Goal: Task Accomplishment & Management: Complete application form

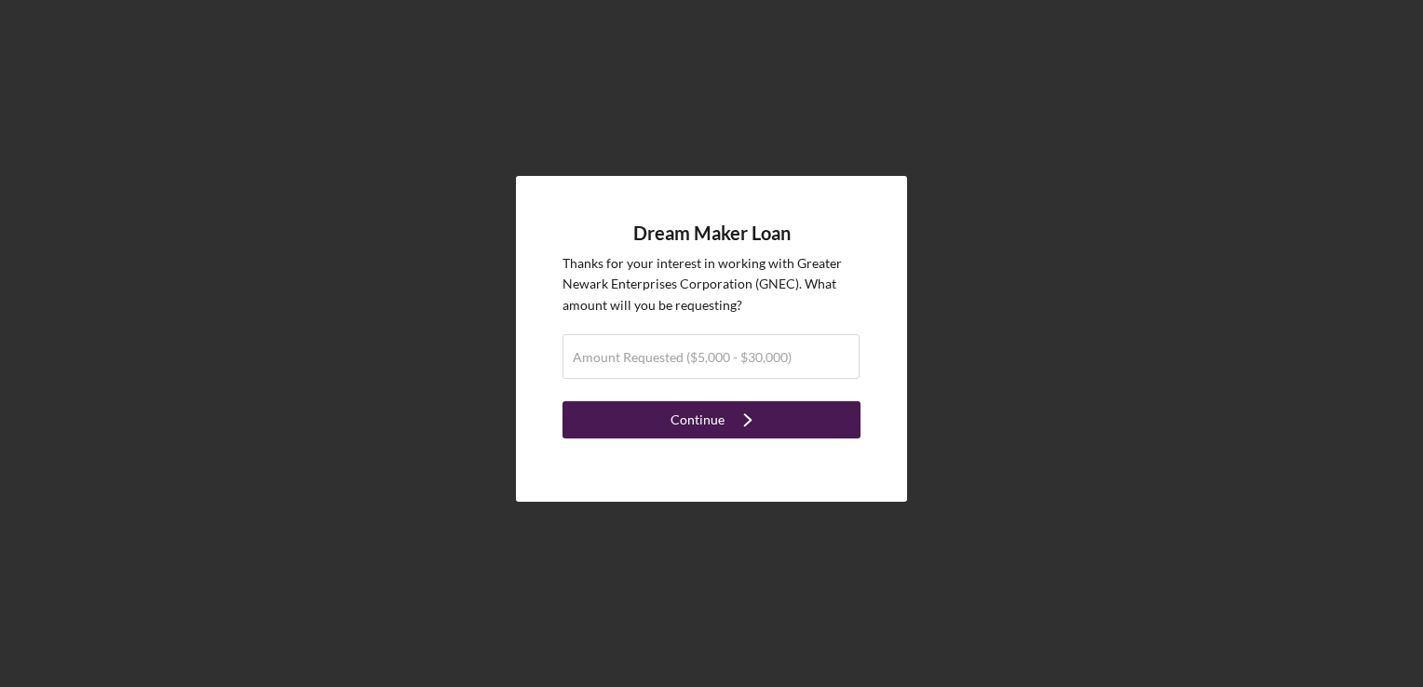
click at [715, 432] on div "Continue" at bounding box center [697, 419] width 54 height 37
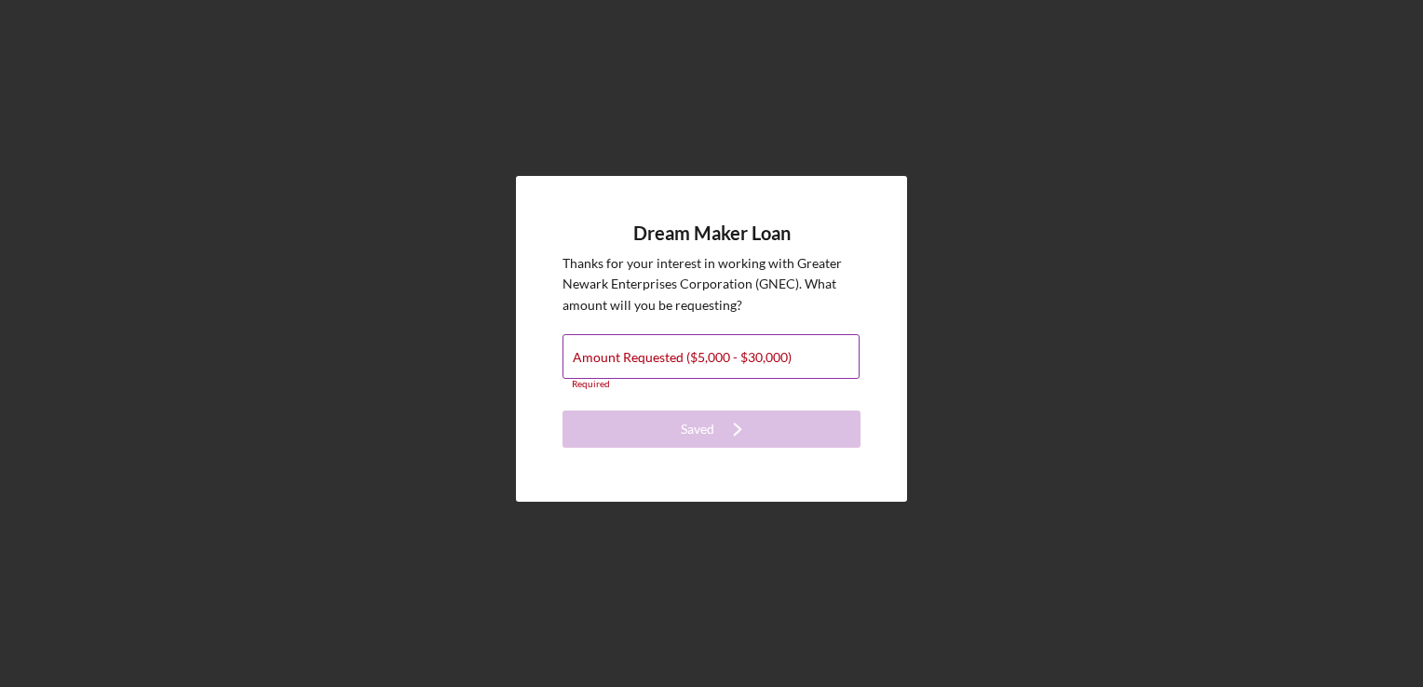
click at [641, 360] on label "Amount Requested ($5,000 - $30,000)" at bounding box center [682, 357] width 219 height 15
click at [641, 360] on input "Amount Requested ($5,000 - $30,000)" at bounding box center [710, 356] width 297 height 45
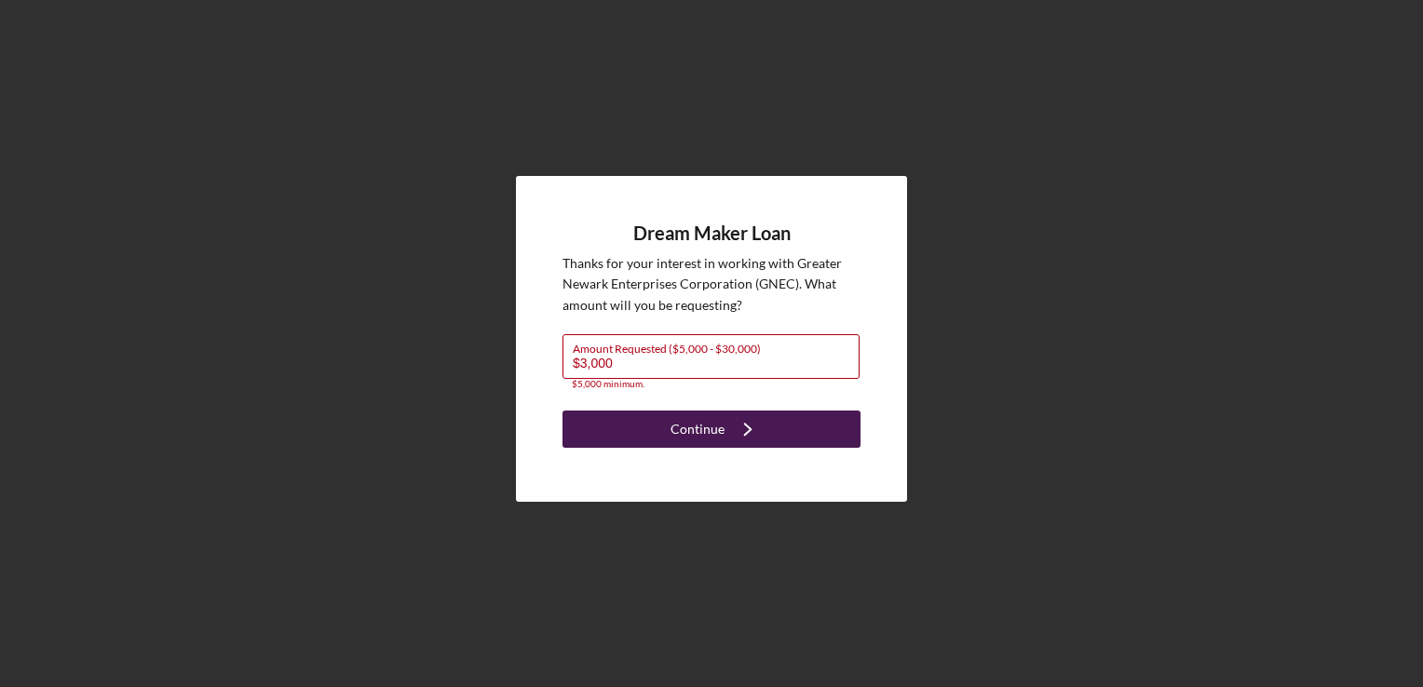
click at [735, 427] on icon "Icon/Navigate" at bounding box center [747, 429] width 47 height 47
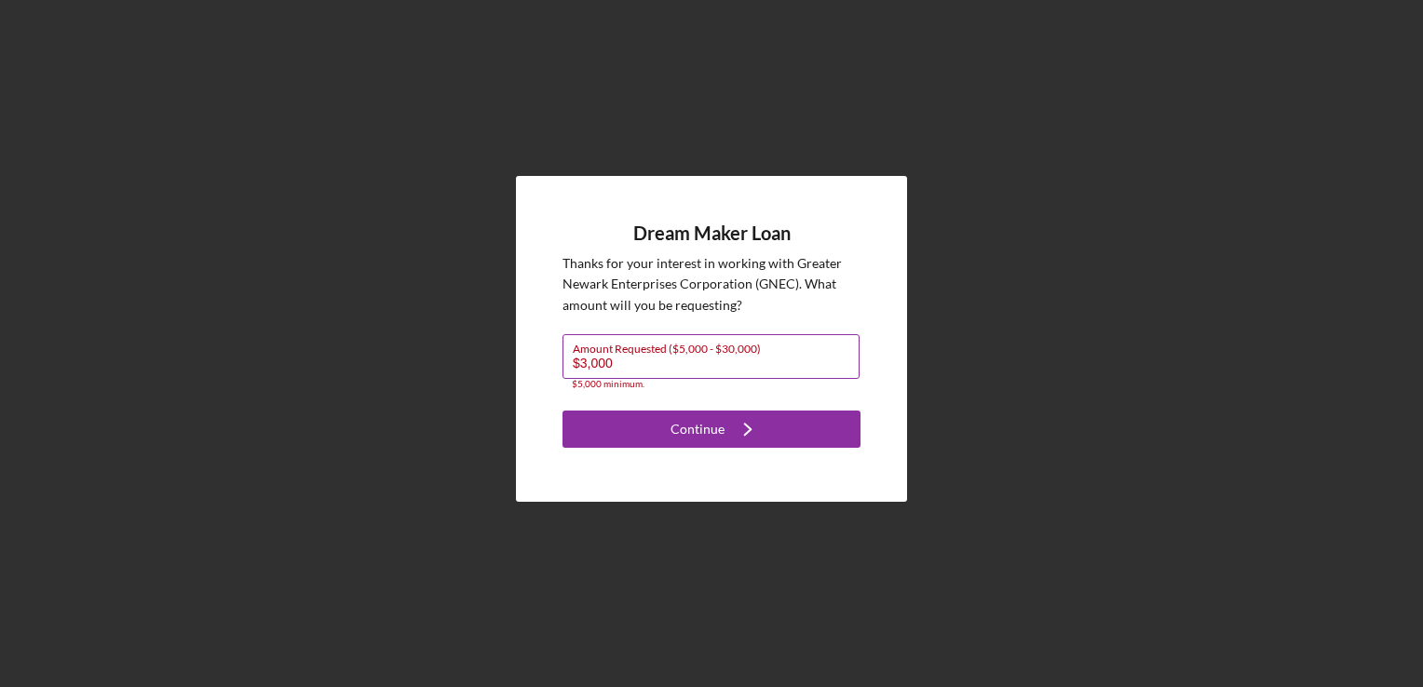
click at [622, 352] on label "Amount Requested ($5,000 - $30,000)" at bounding box center [716, 345] width 287 height 20
click at [622, 352] on input "$3,000" at bounding box center [710, 356] width 297 height 45
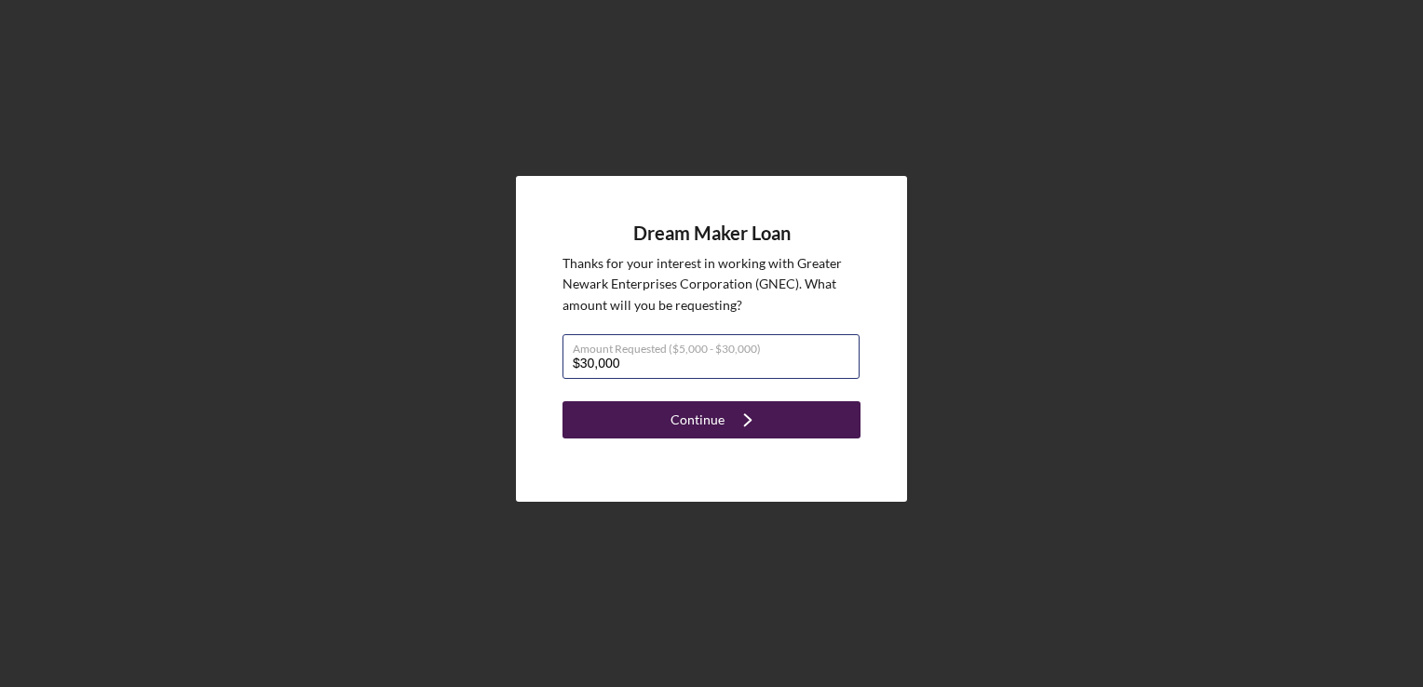
type input "$30,000"
click at [682, 426] on div "Continue" at bounding box center [697, 419] width 54 height 37
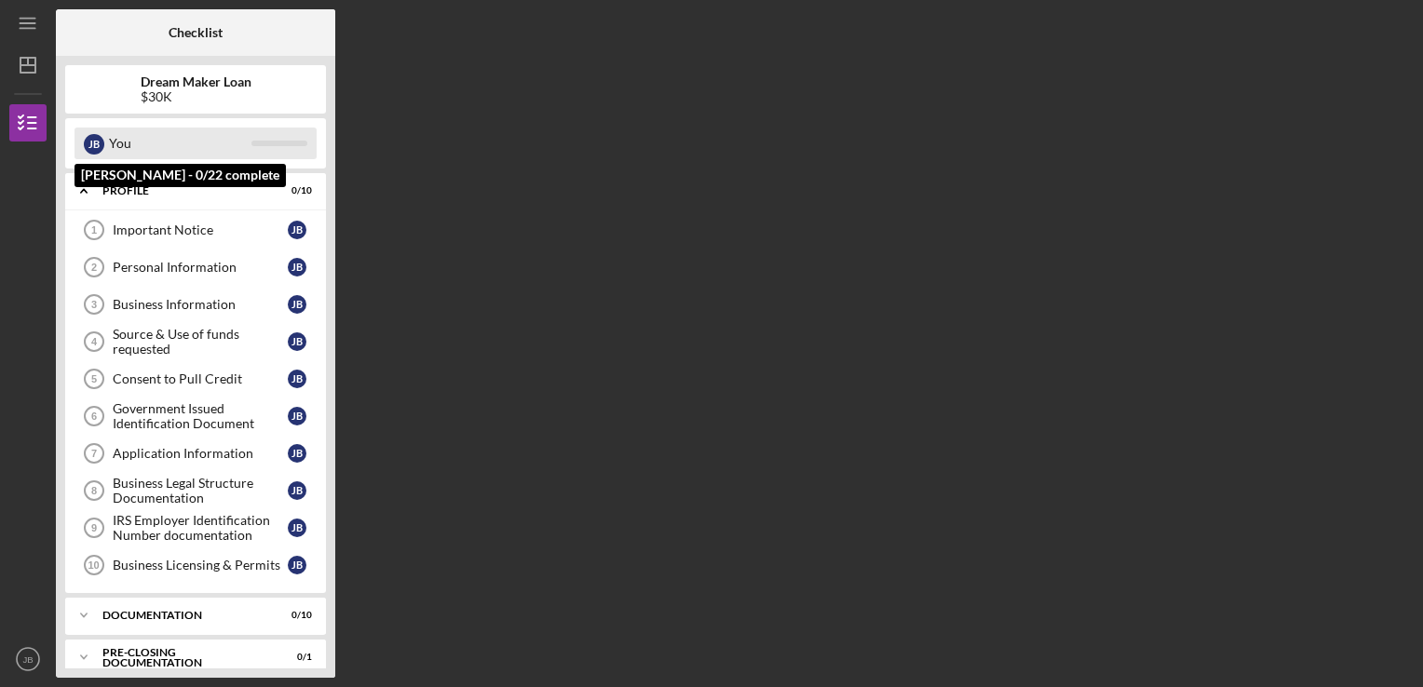
click at [103, 146] on div "[PERSON_NAME]" at bounding box center [94, 144] width 20 height 20
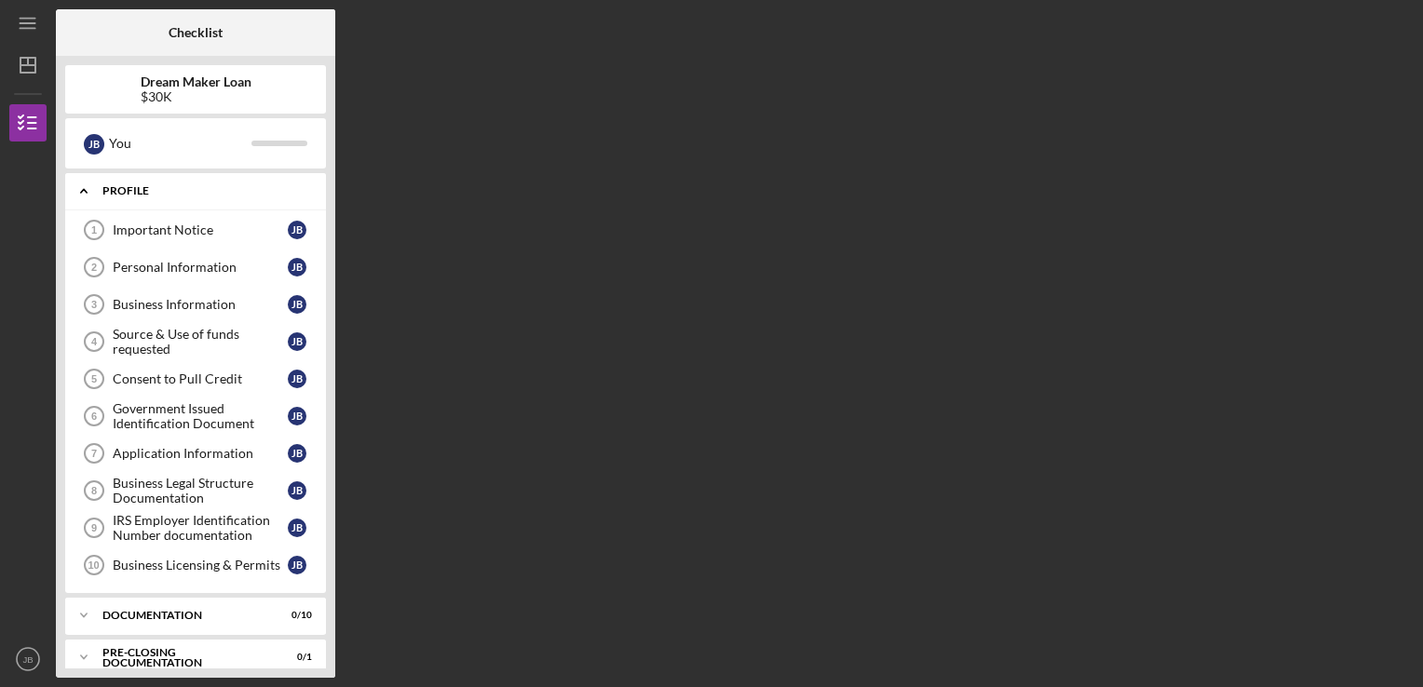
click at [93, 196] on icon "Icon/Expander" at bounding box center [83, 190] width 37 height 37
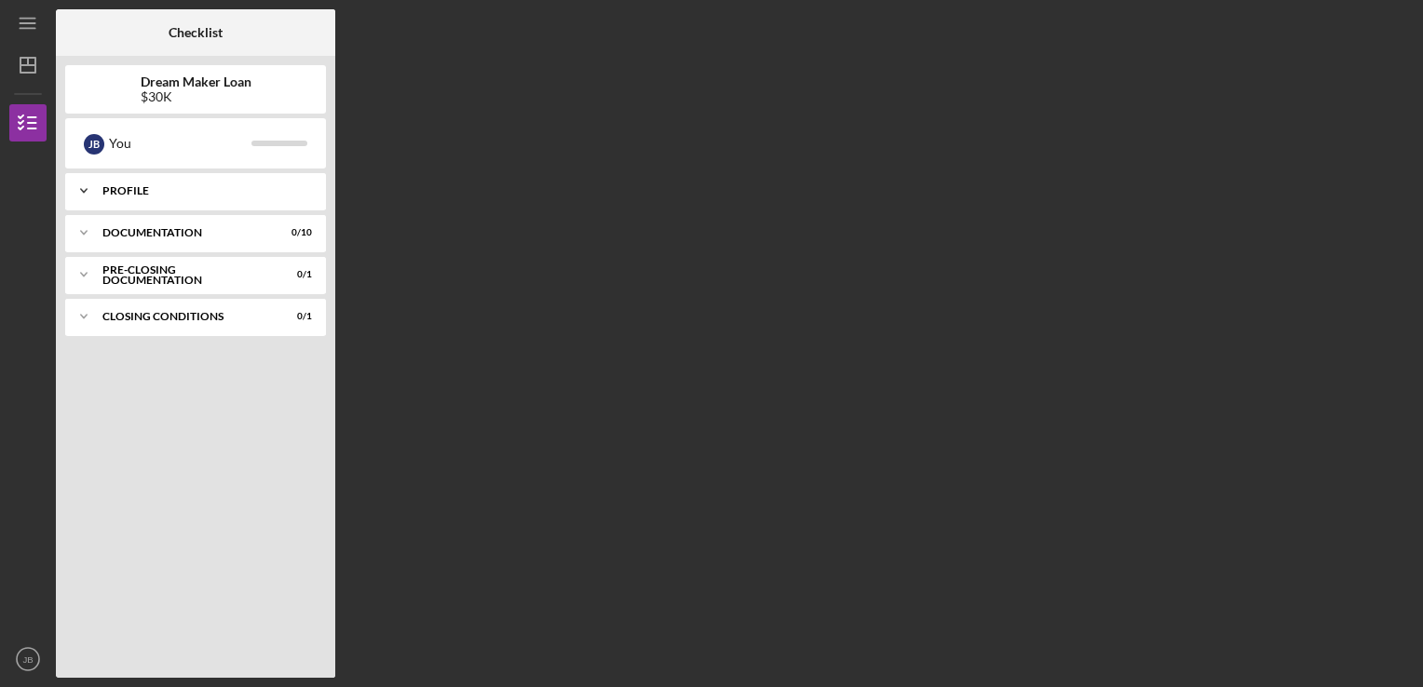
click at [112, 193] on div "Profile" at bounding box center [202, 190] width 200 height 11
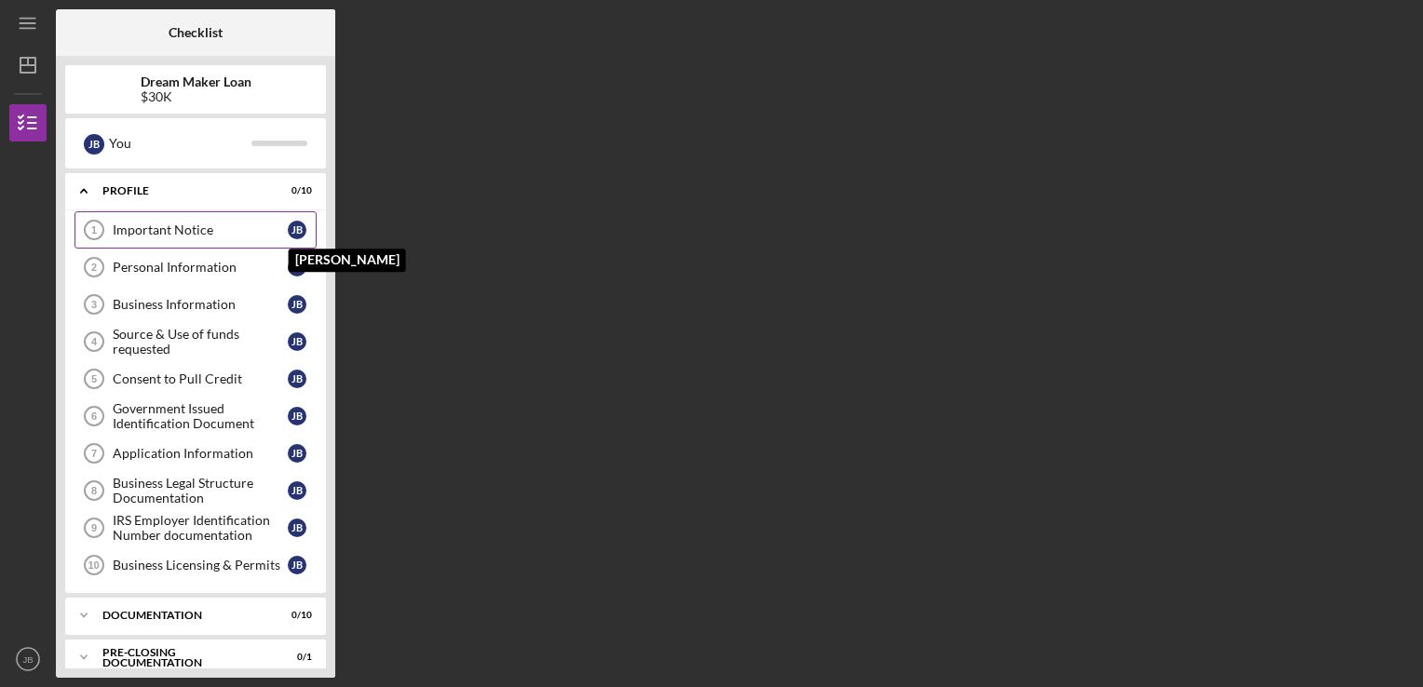
click at [303, 229] on div "[PERSON_NAME]" at bounding box center [297, 230] width 19 height 19
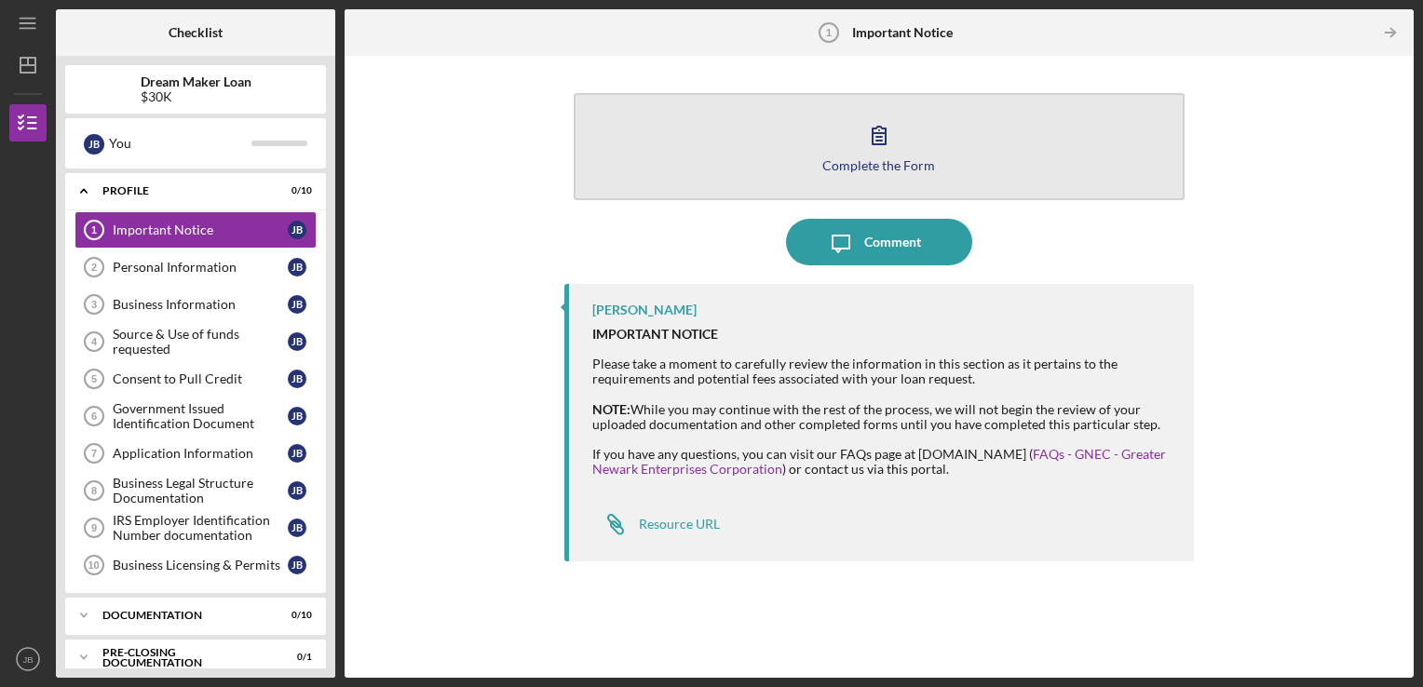
click at [861, 142] on icon "button" at bounding box center [879, 135] width 47 height 47
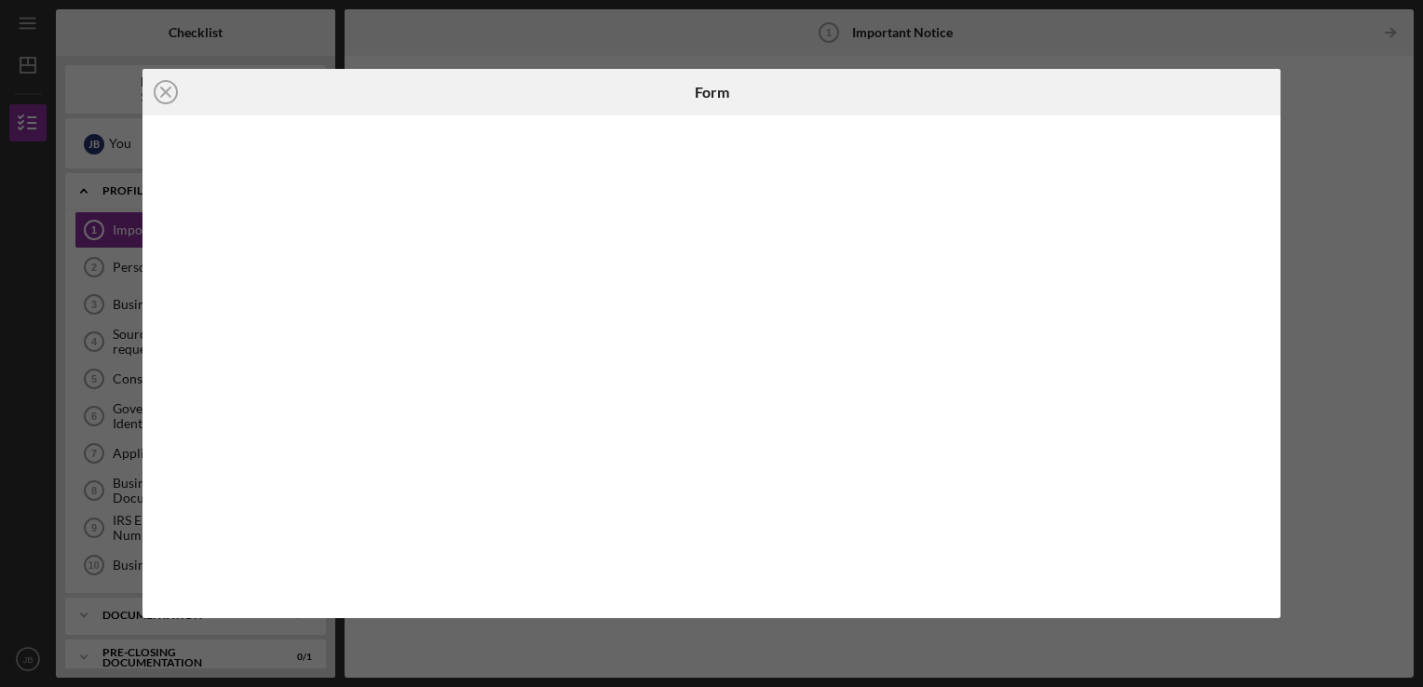
drag, startPoint x: 1262, startPoint y: 504, endPoint x: 1248, endPoint y: 601, distance: 98.7
click at [1248, 601] on div at bounding box center [711, 366] width 1138 height 503
drag, startPoint x: 1248, startPoint y: 601, endPoint x: 1348, endPoint y: 438, distance: 191.8
click at [1348, 438] on div "Icon/Close Form" at bounding box center [711, 343] width 1423 height 687
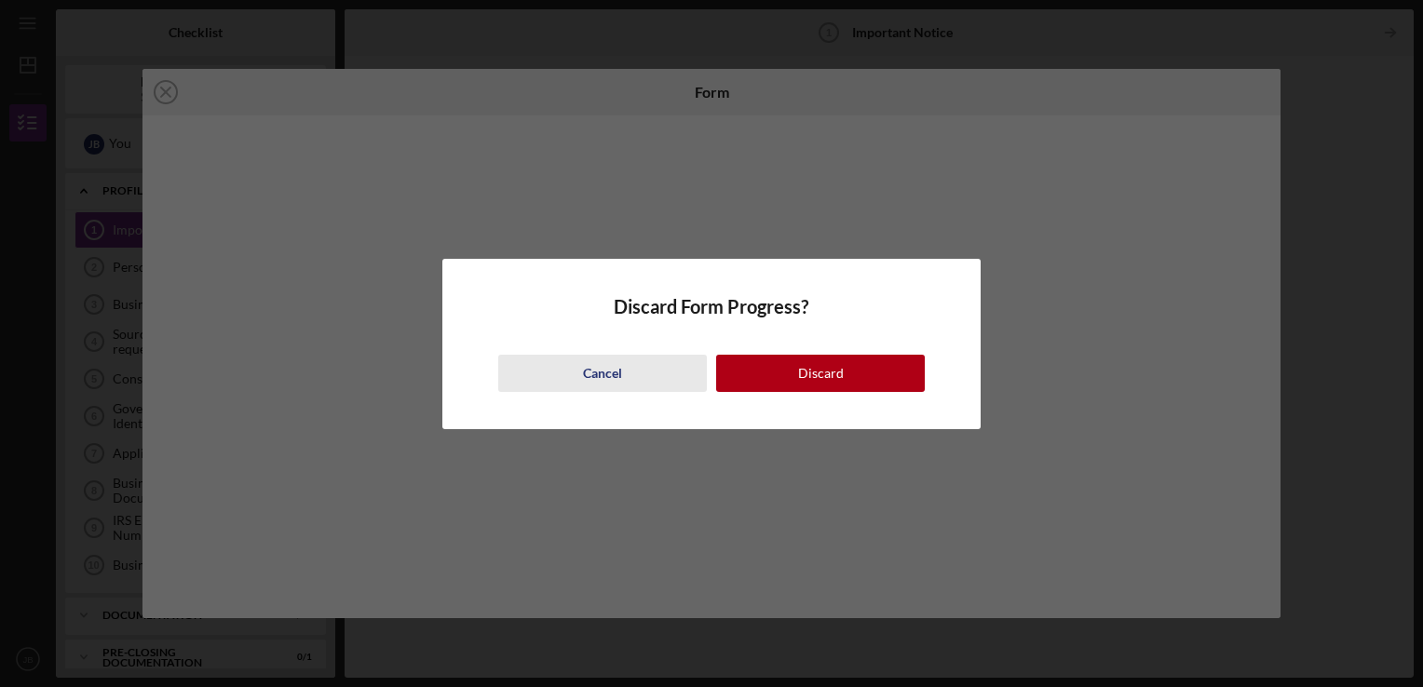
click at [618, 378] on div "Cancel" at bounding box center [602, 373] width 39 height 37
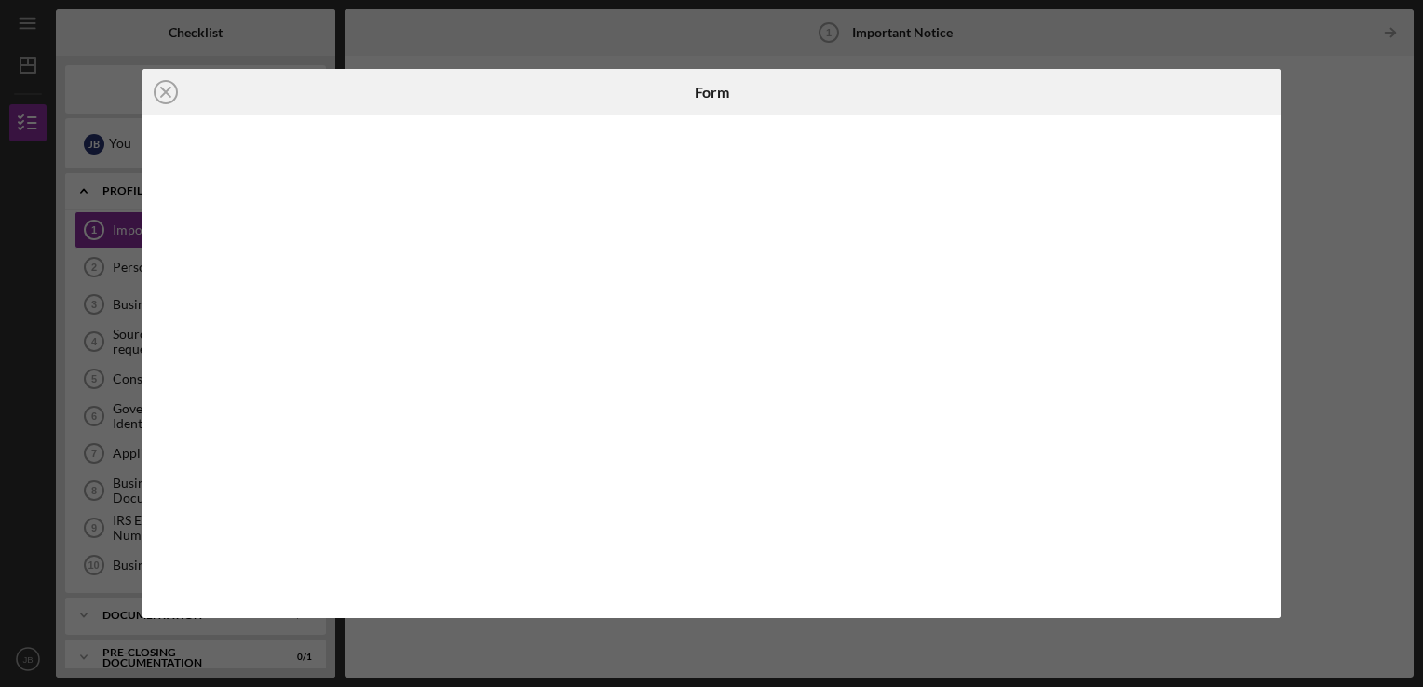
click at [1311, 356] on div "Icon/Close Form" at bounding box center [711, 343] width 1423 height 687
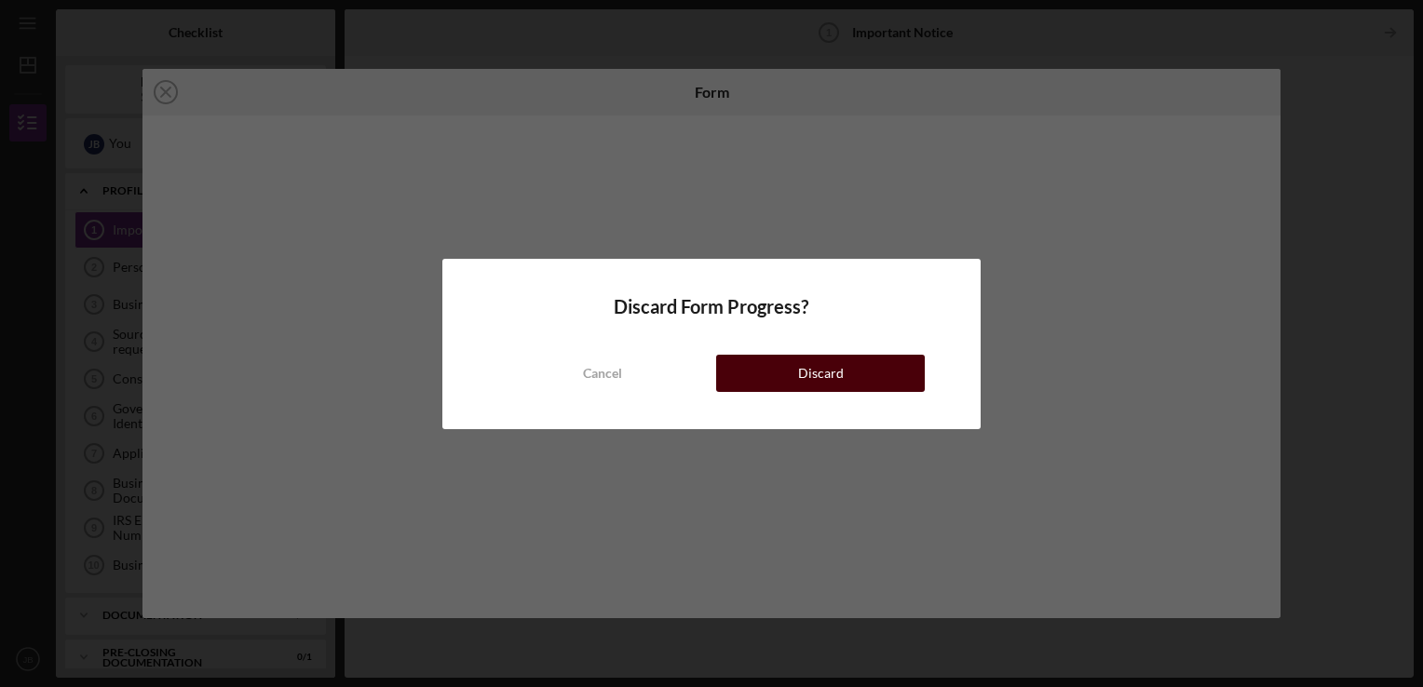
click at [757, 378] on button "Discard" at bounding box center [820, 373] width 209 height 37
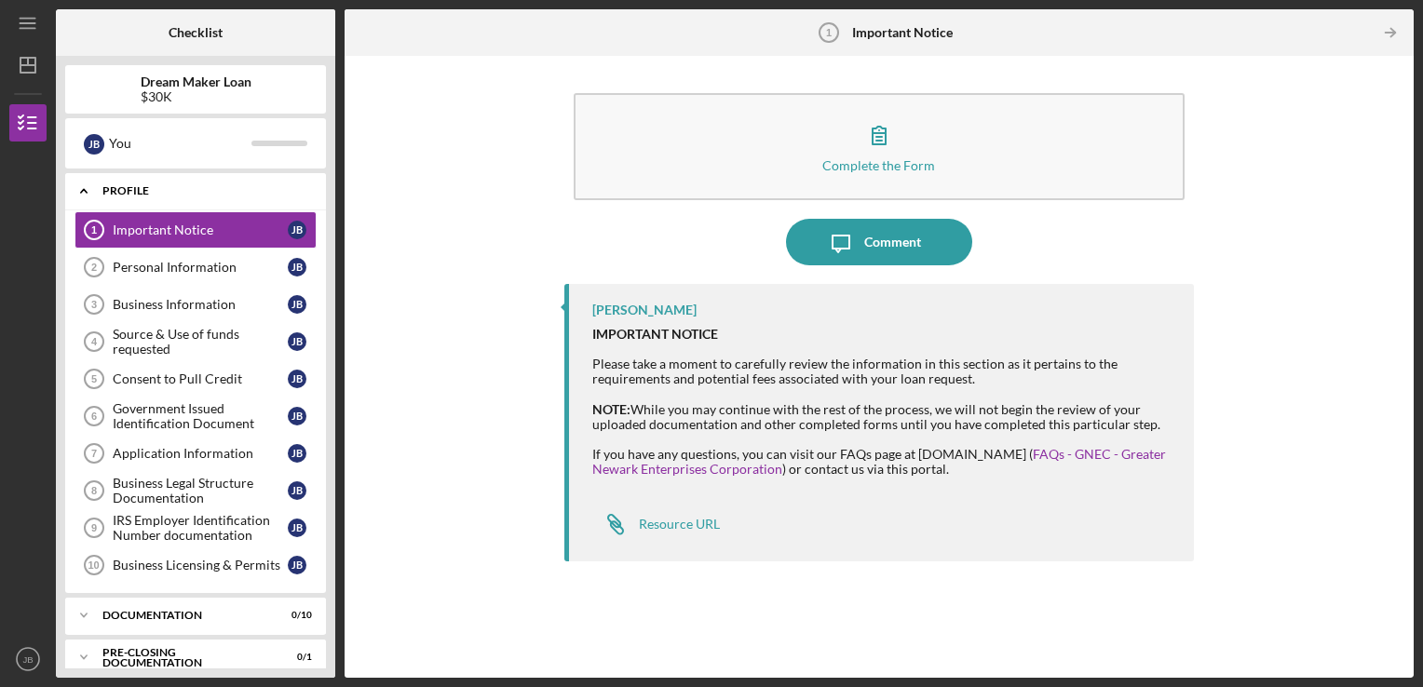
click at [90, 191] on icon "Icon/Expander" at bounding box center [83, 190] width 37 height 37
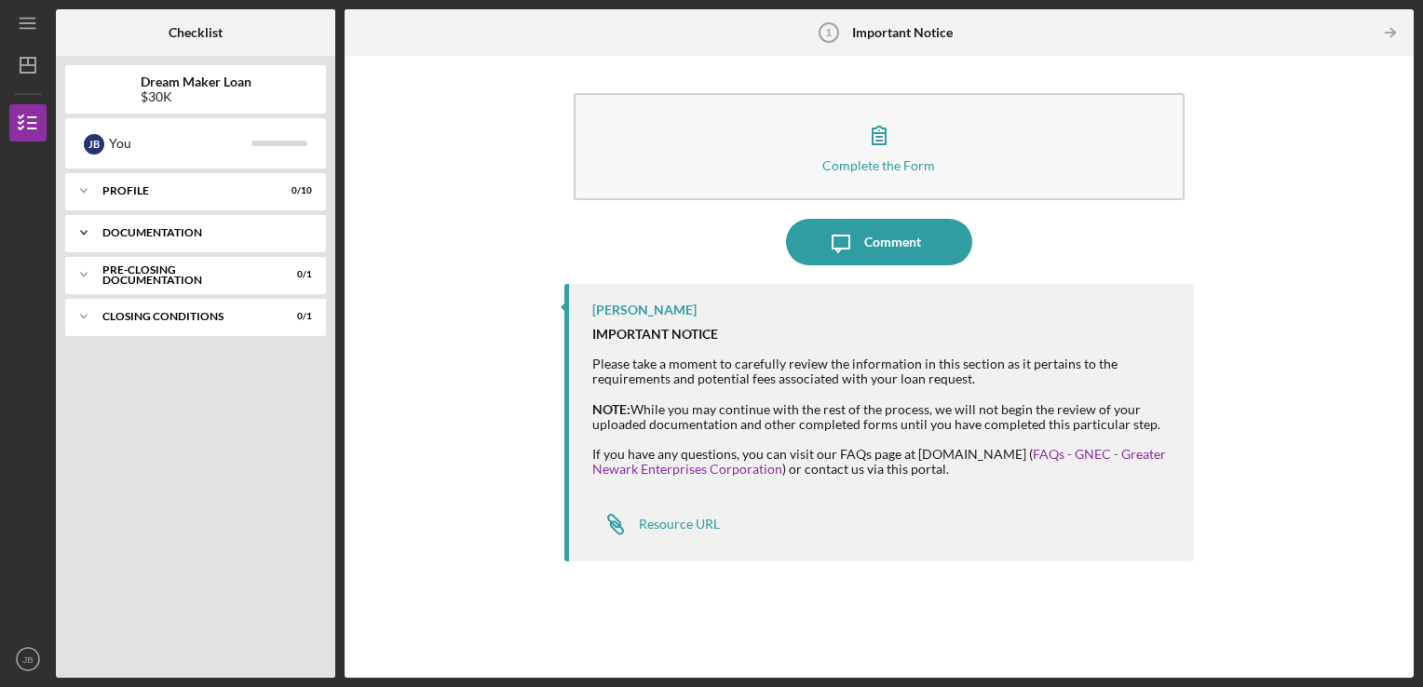
click at [232, 238] on div "Icon/Expander Documentation 0 / 10" at bounding box center [195, 232] width 261 height 37
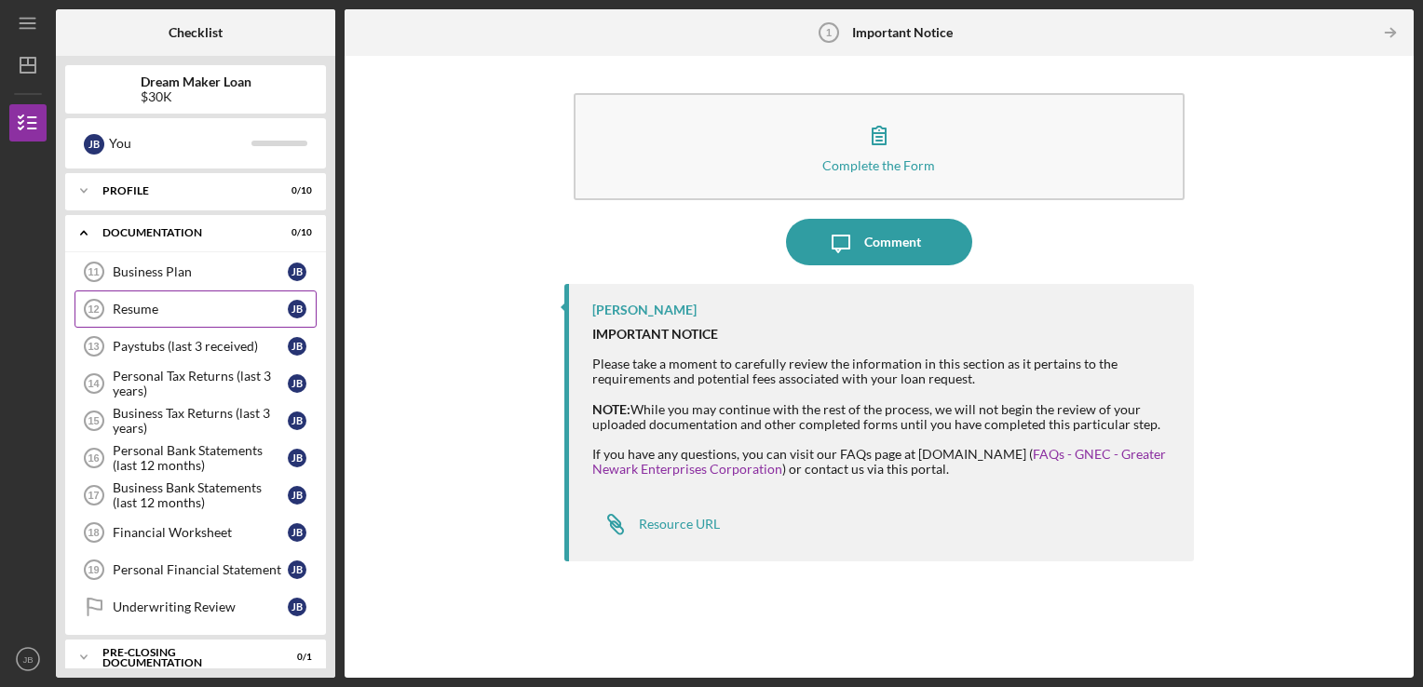
click at [123, 311] on div "Resume" at bounding box center [200, 309] width 175 height 15
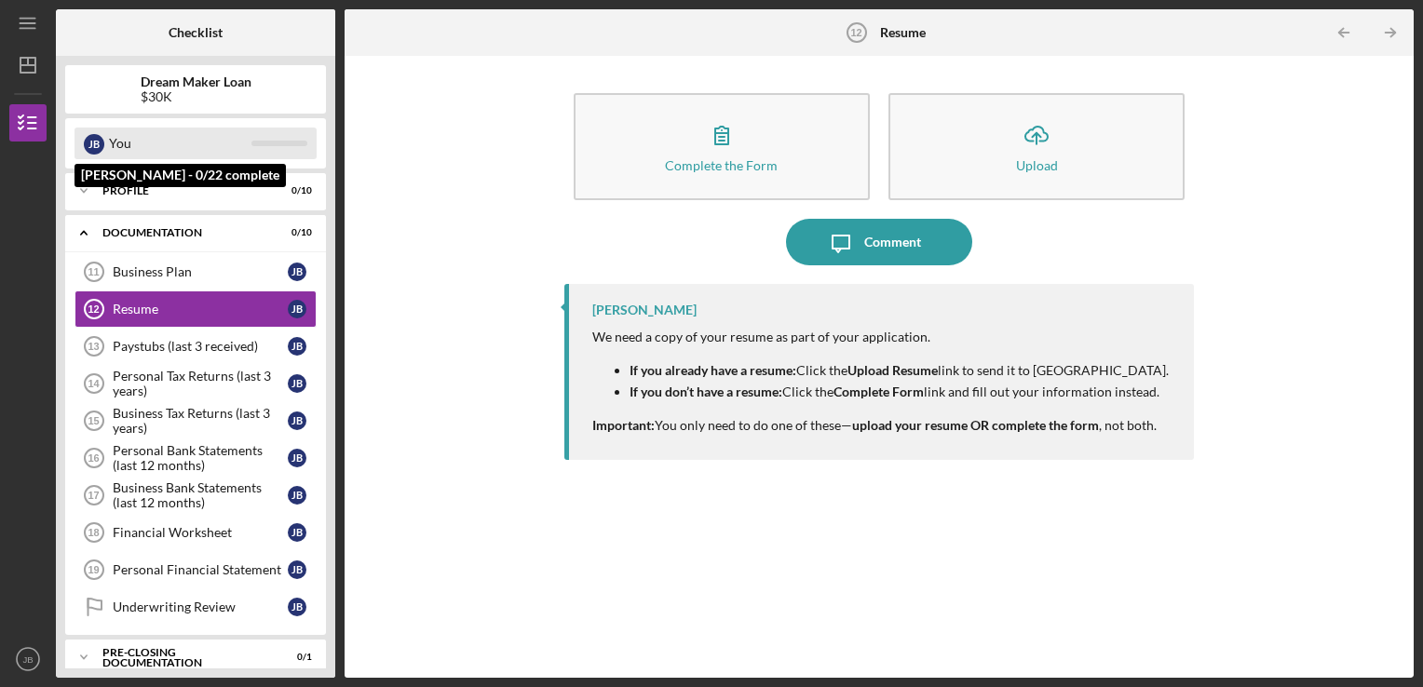
click at [97, 139] on div "[PERSON_NAME]" at bounding box center [94, 144] width 20 height 20
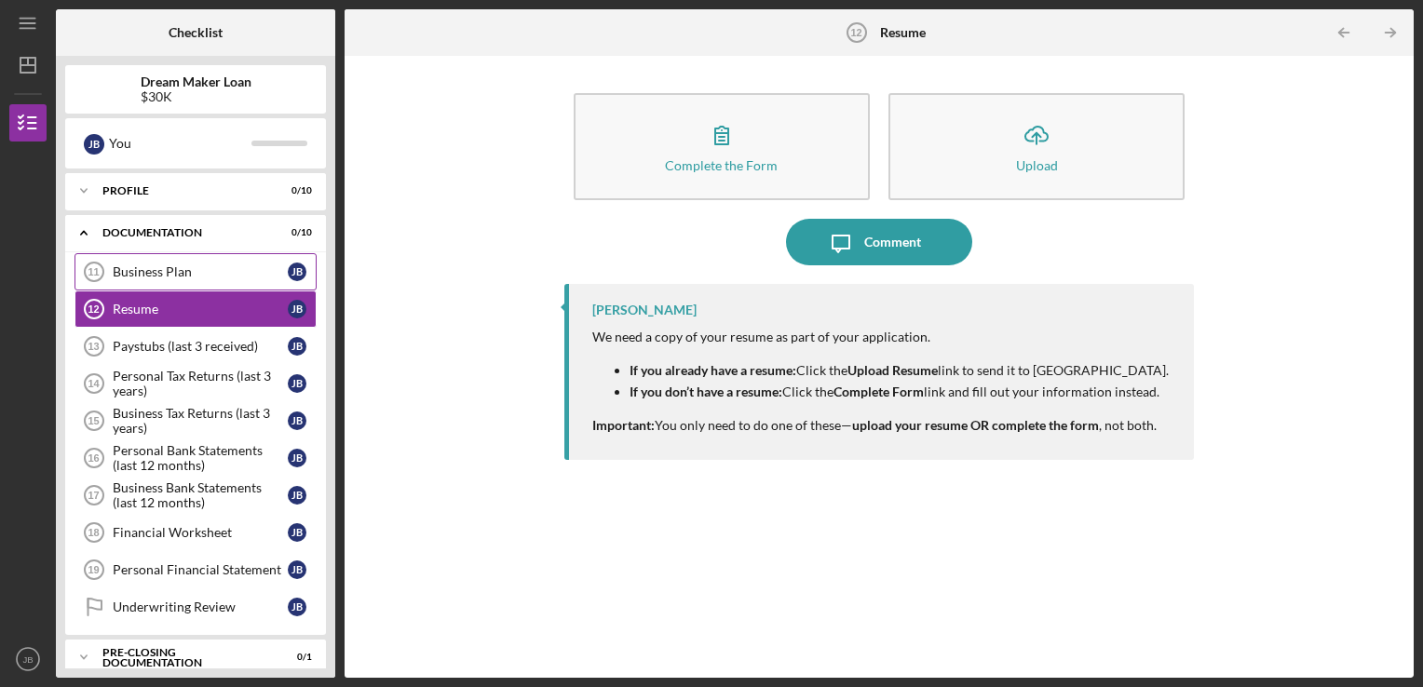
click at [287, 272] on div "Business Plan" at bounding box center [200, 271] width 175 height 15
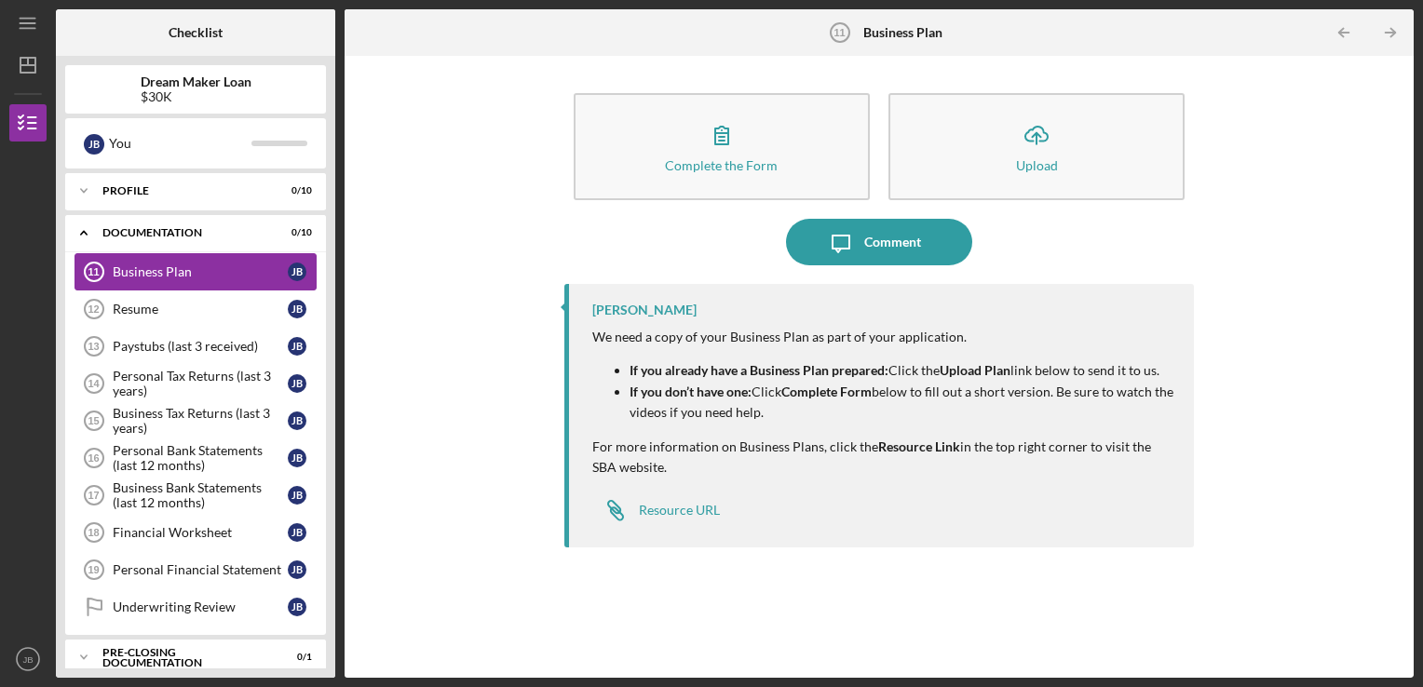
click at [182, 264] on div "Business Plan" at bounding box center [200, 271] width 175 height 15
click at [97, 263] on icon "Business Plan 11" at bounding box center [94, 272] width 47 height 47
click at [376, 124] on div "Complete the Form Form Icon/Upload Upload Icon/Message Comment [PERSON_NAME] We…" at bounding box center [879, 366] width 1050 height 603
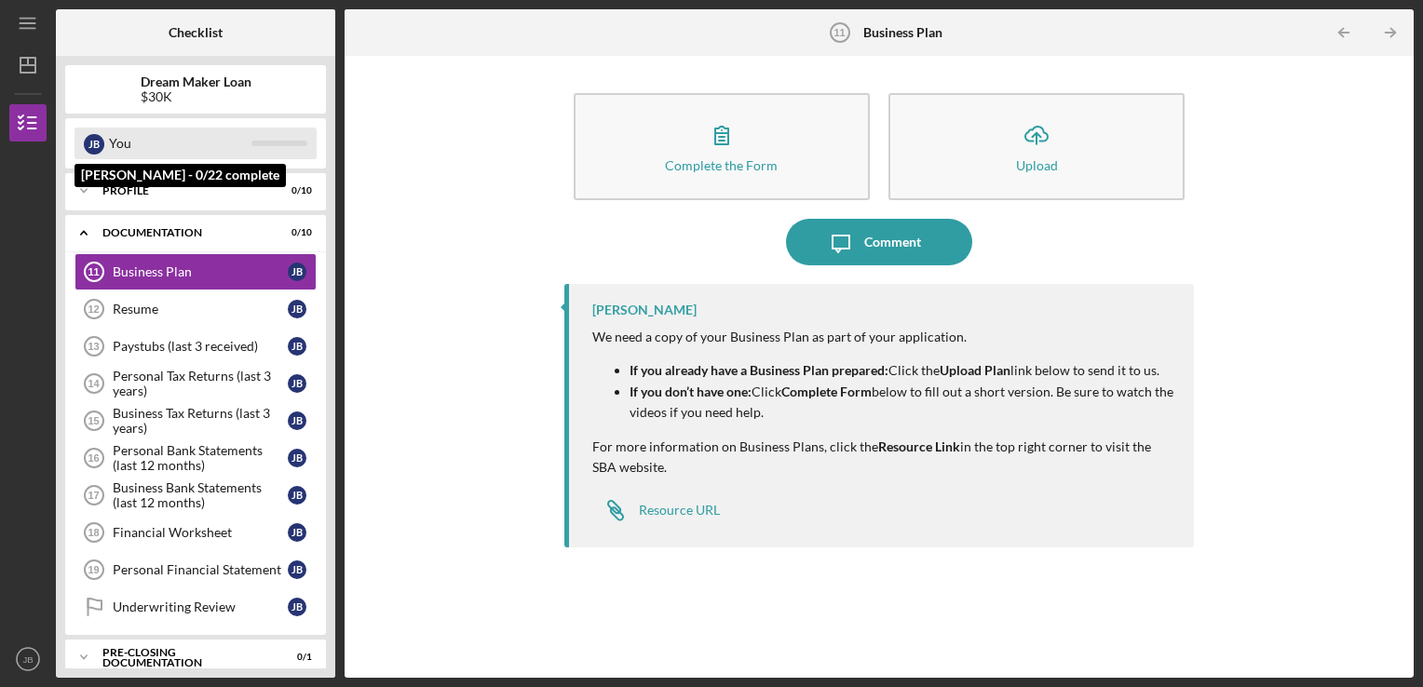
click at [94, 138] on div "[PERSON_NAME]" at bounding box center [94, 144] width 20 height 20
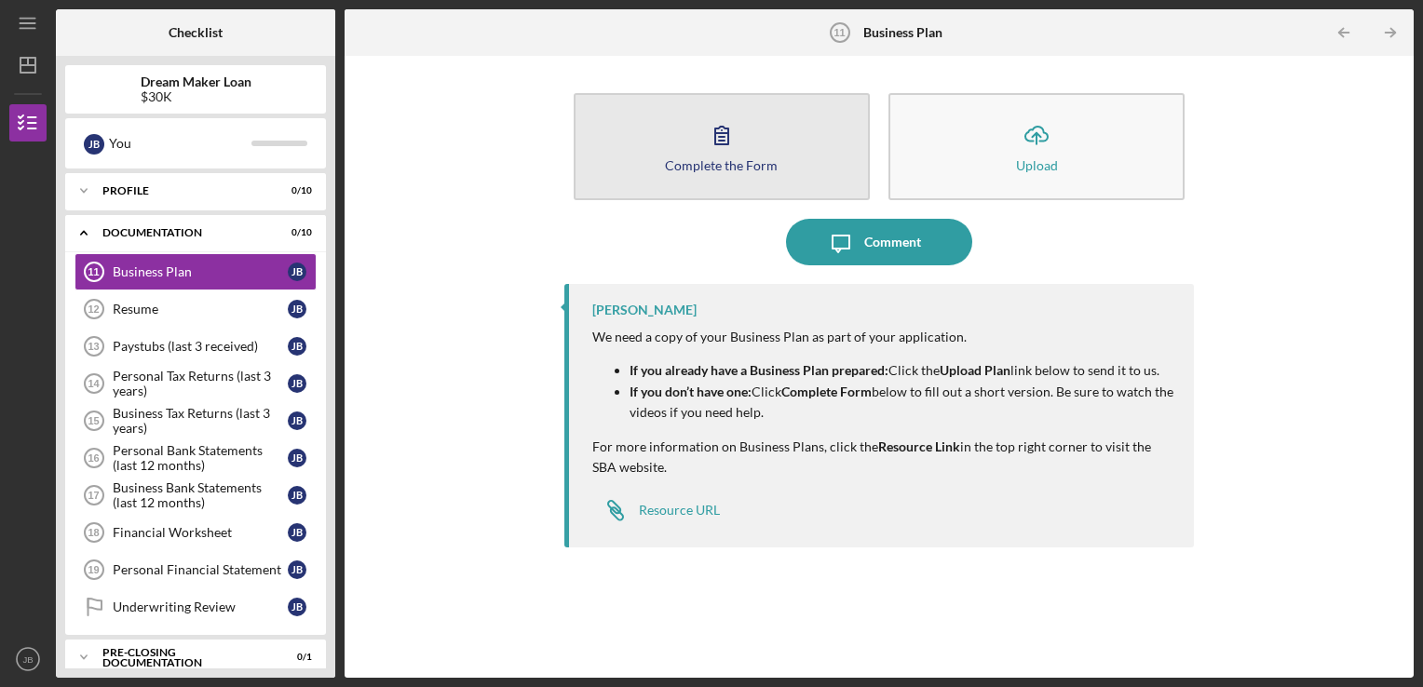
click at [720, 135] on icon "button" at bounding box center [721, 135] width 47 height 47
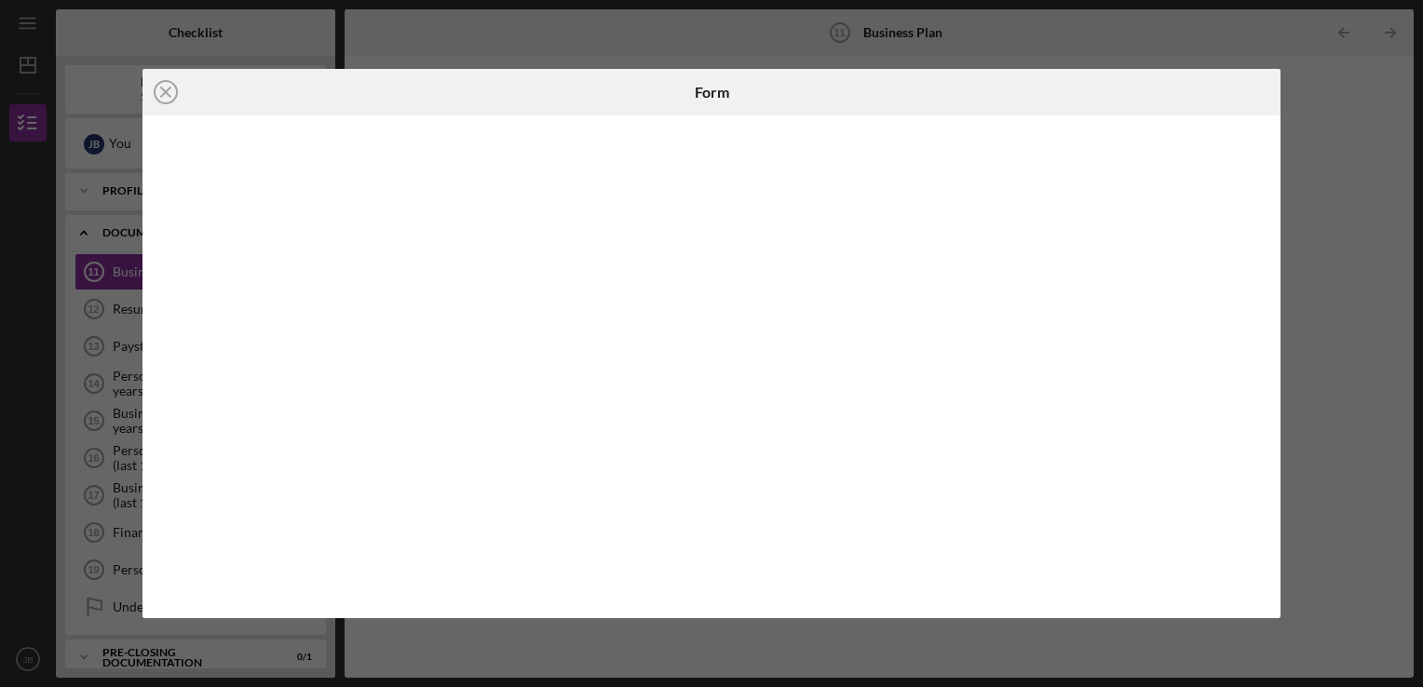
drag, startPoint x: 1263, startPoint y: 182, endPoint x: 1269, endPoint y: 266, distance: 84.9
click at [1269, 266] on div at bounding box center [711, 366] width 1138 height 503
click at [1356, 89] on div "Icon/Close Form" at bounding box center [711, 343] width 1423 height 687
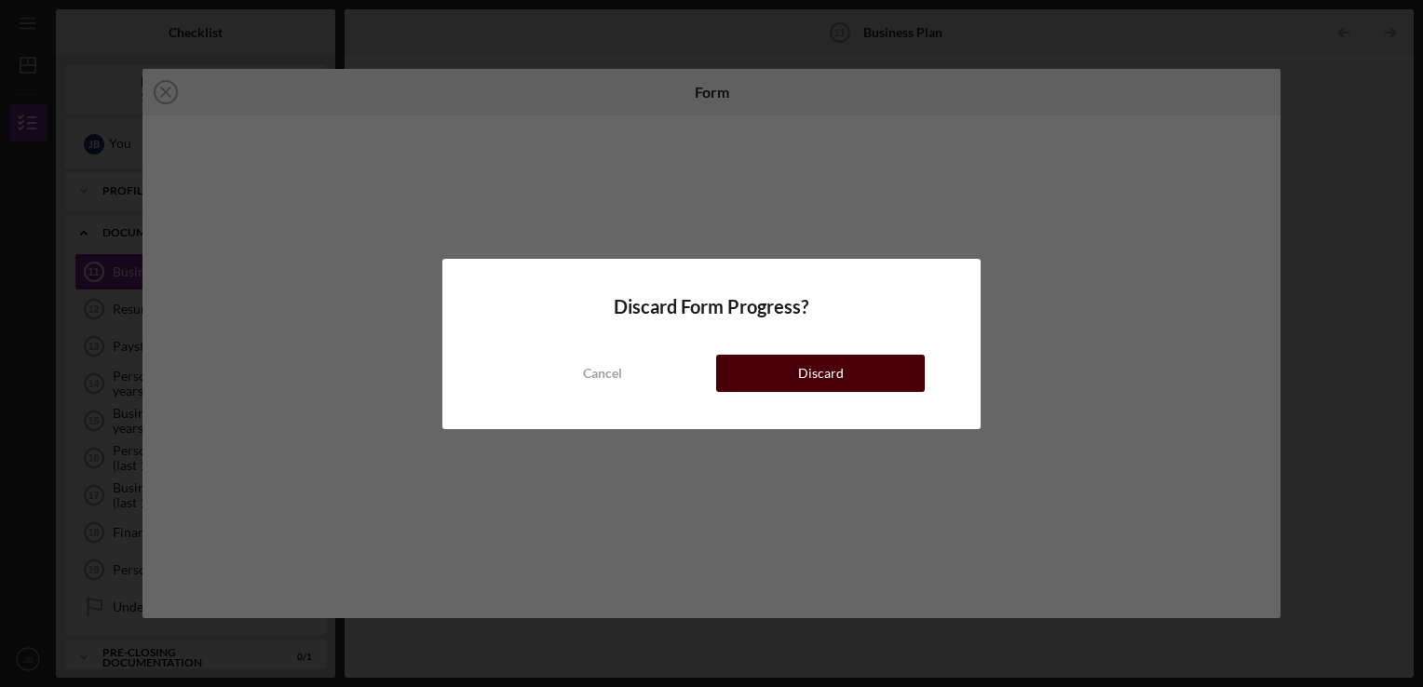
click at [770, 384] on button "Discard" at bounding box center [820, 373] width 209 height 37
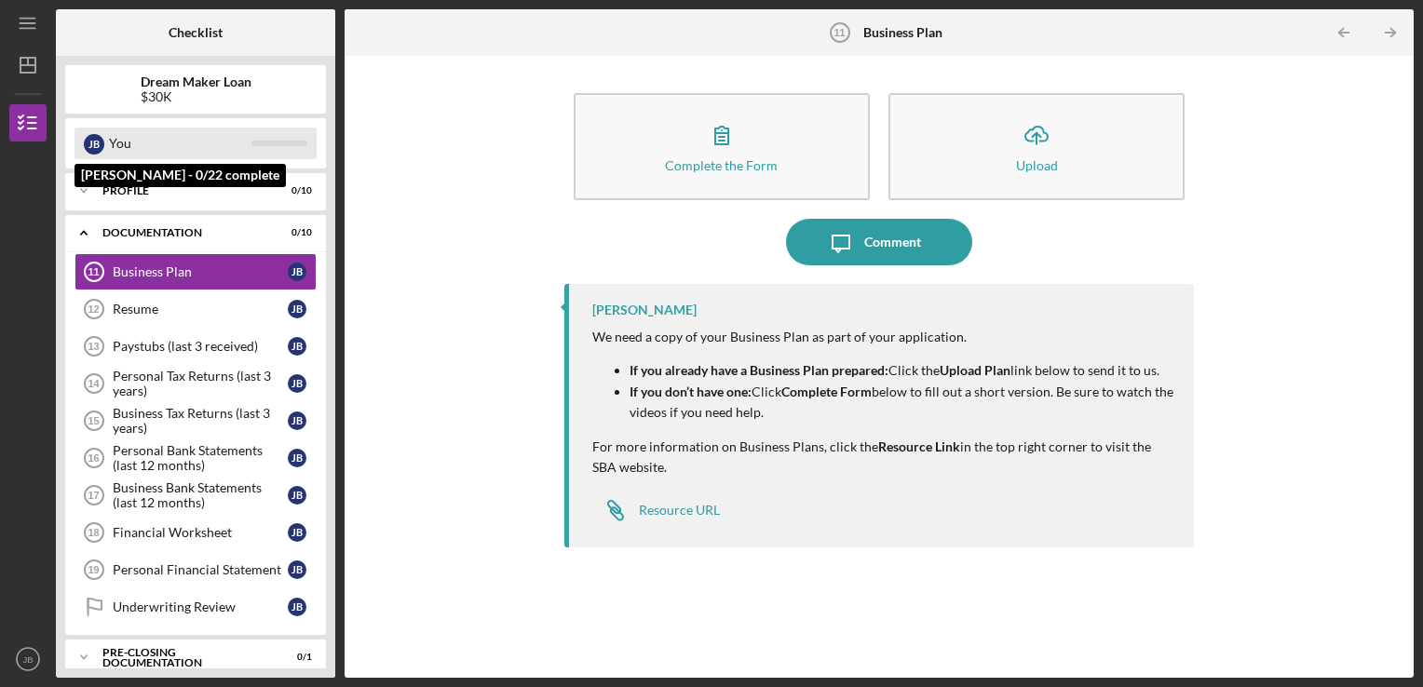
click at [255, 136] on div "[PERSON_NAME] You" at bounding box center [195, 144] width 242 height 32
click at [102, 142] on div "[PERSON_NAME]" at bounding box center [94, 144] width 20 height 20
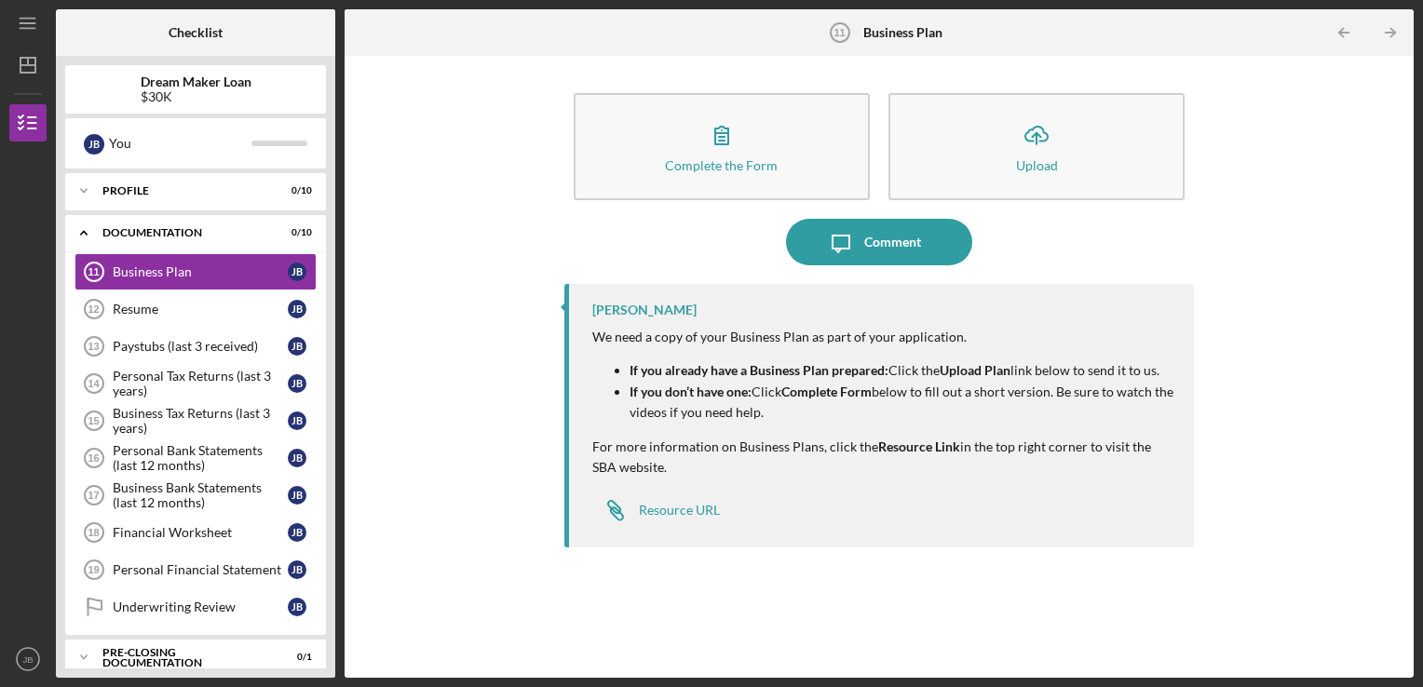
click at [1417, 126] on div "Icon/Menu Business Plan 11 Business Plan Checklist Dream Maker Loan $30K J B Yo…" at bounding box center [711, 343] width 1423 height 687
click at [1291, 326] on div "Complete the Form Form Icon/Upload Upload Icon/Message Comment [PERSON_NAME] We…" at bounding box center [879, 366] width 1050 height 603
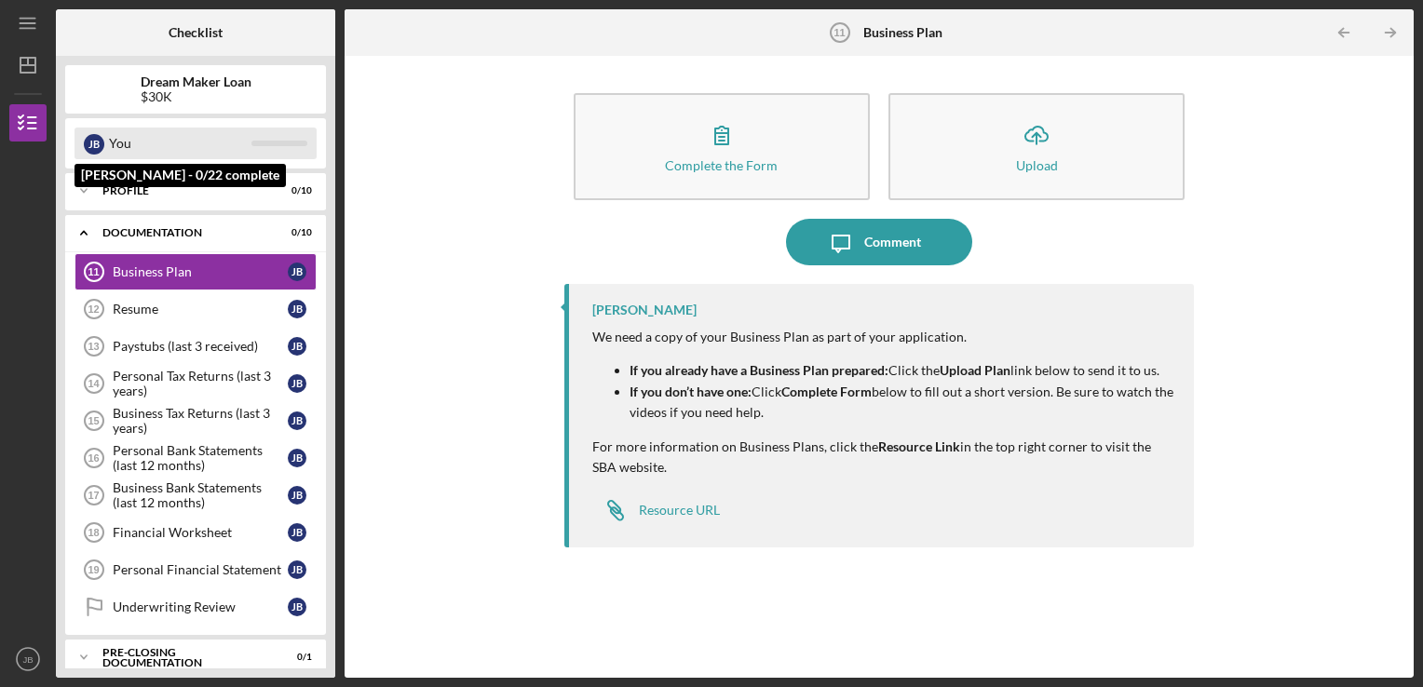
click at [97, 144] on div "[PERSON_NAME]" at bounding box center [94, 144] width 20 height 20
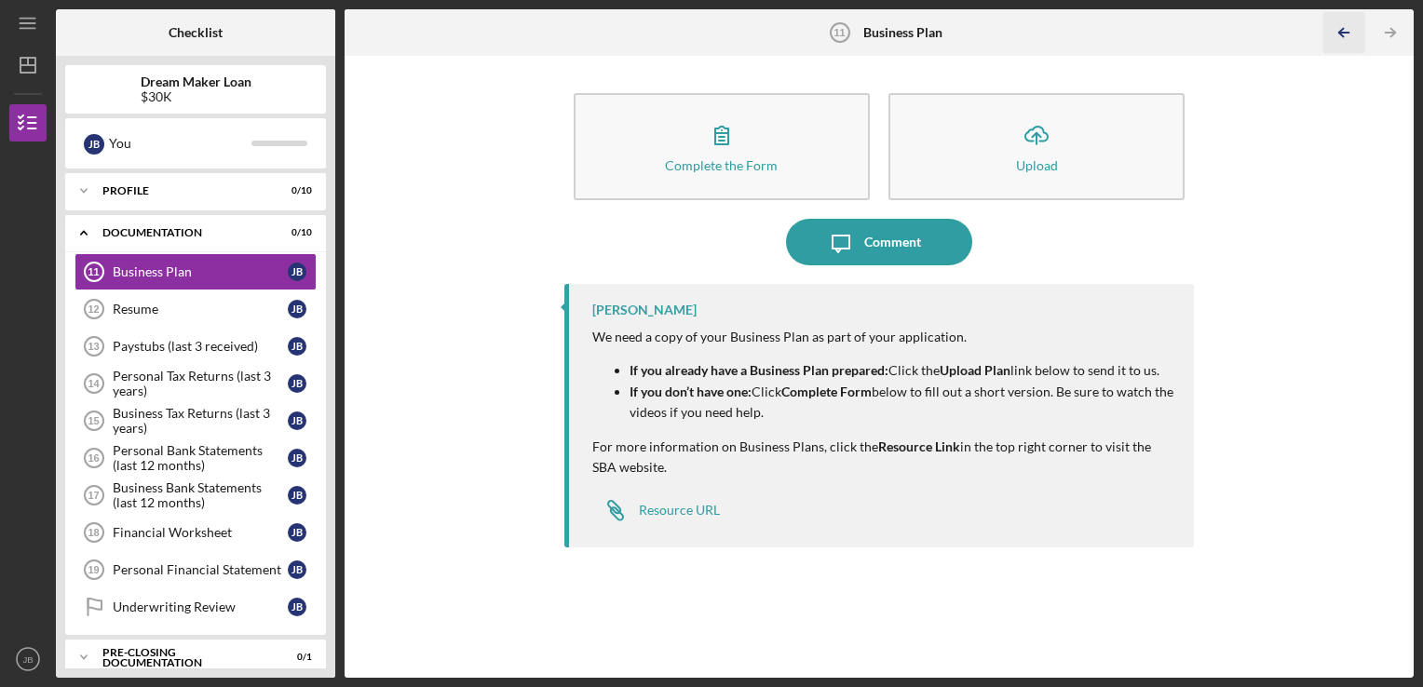
click at [1341, 37] on icon "Icon/Table Pagination Arrow" at bounding box center [1344, 33] width 42 height 42
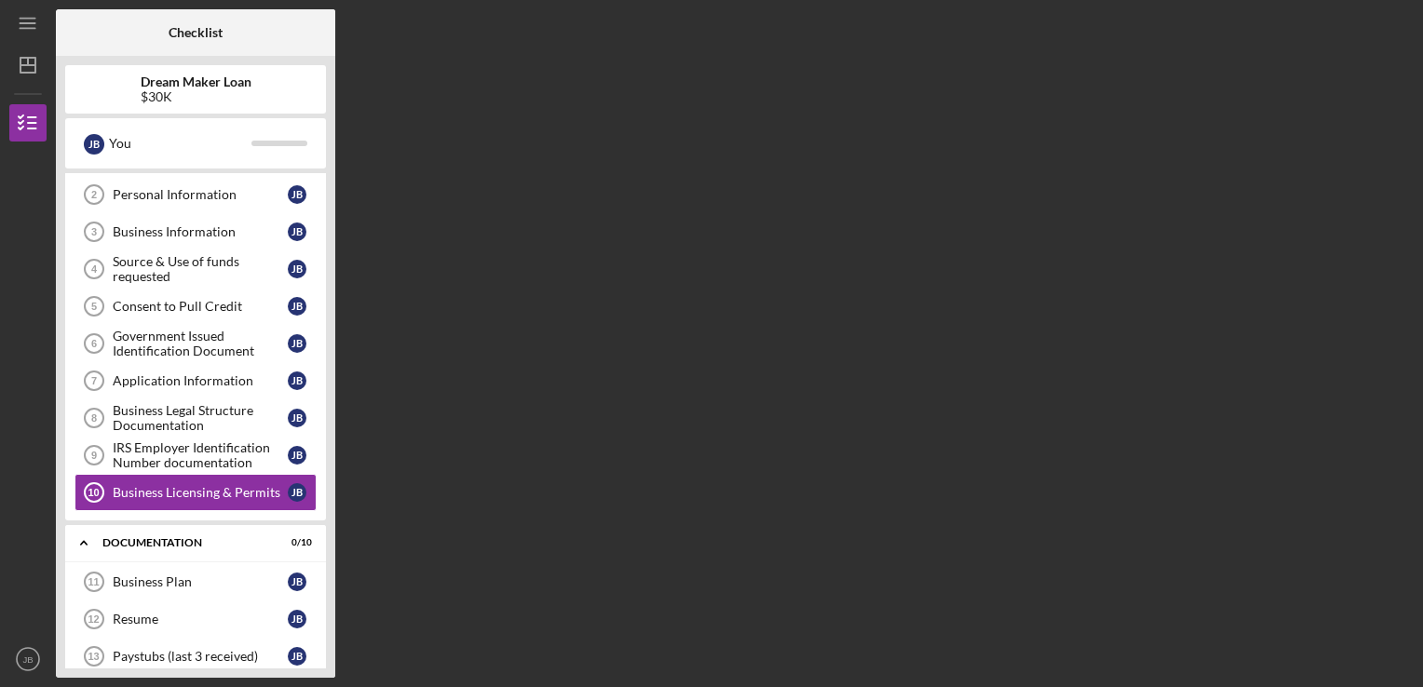
scroll to position [141, 0]
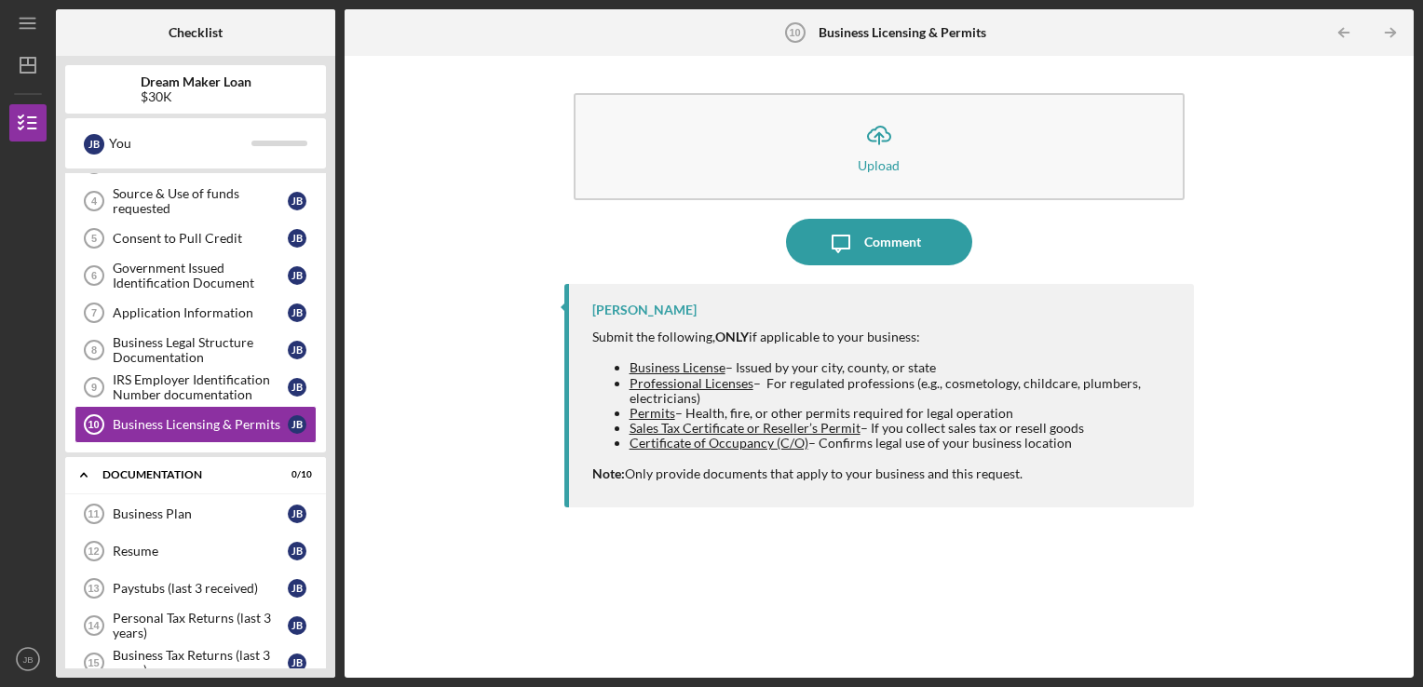
click at [1341, 37] on icon "Icon/Table Pagination Arrow" at bounding box center [1344, 33] width 42 height 42
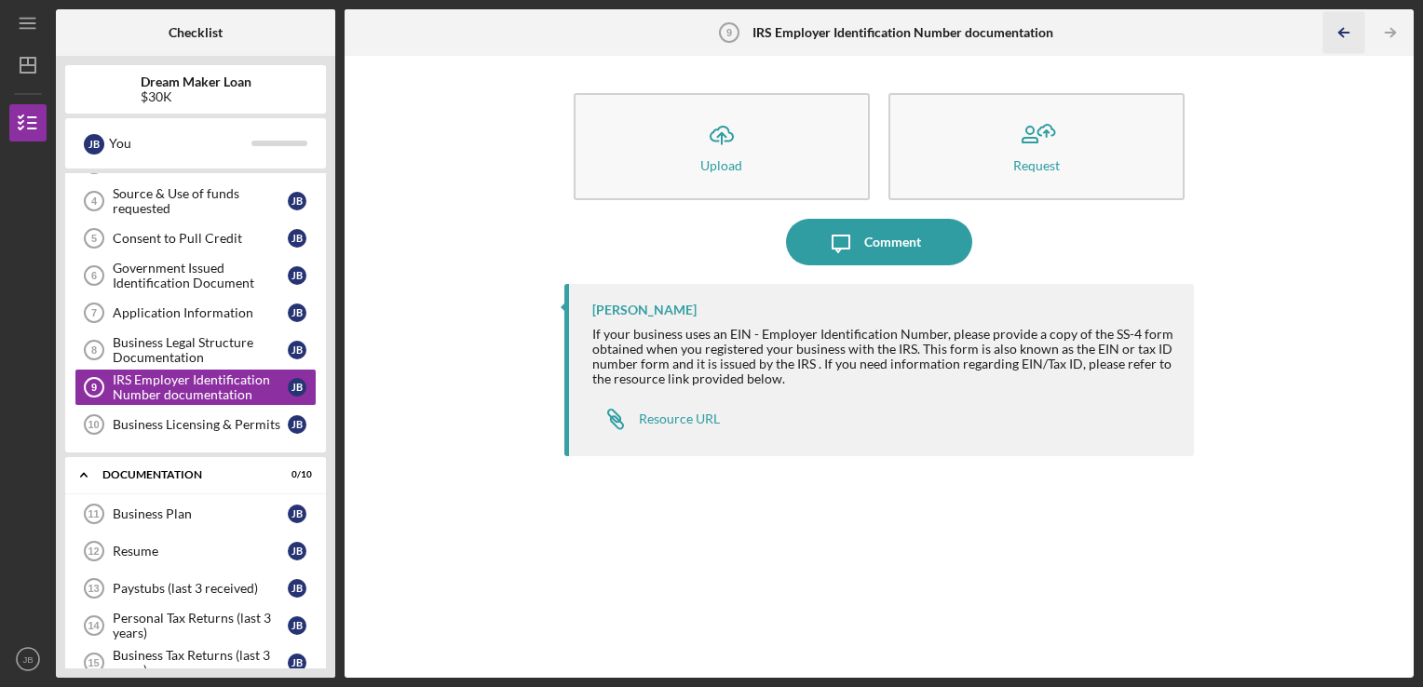
click at [1341, 38] on icon "Icon/Table Pagination Arrow" at bounding box center [1344, 33] width 42 height 42
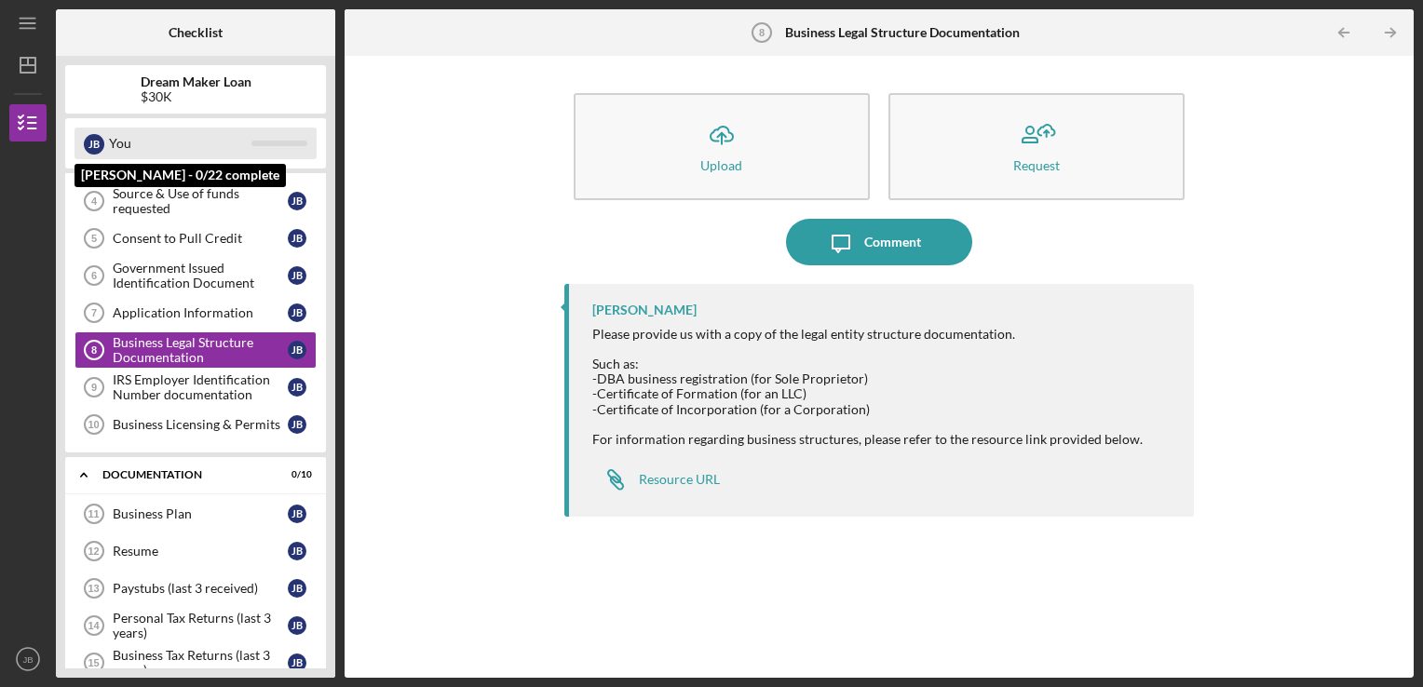
click at [97, 151] on div "[PERSON_NAME]" at bounding box center [94, 144] width 20 height 20
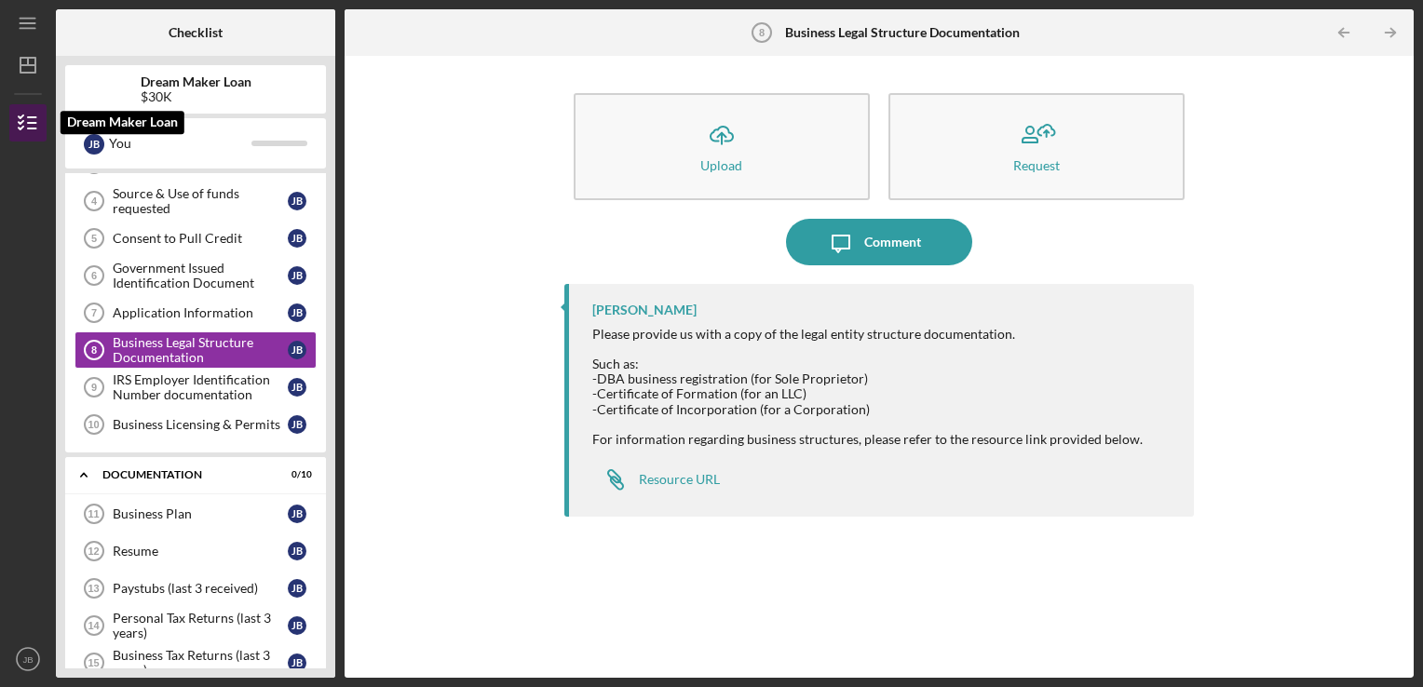
click at [22, 130] on icon "button" at bounding box center [28, 123] width 47 height 47
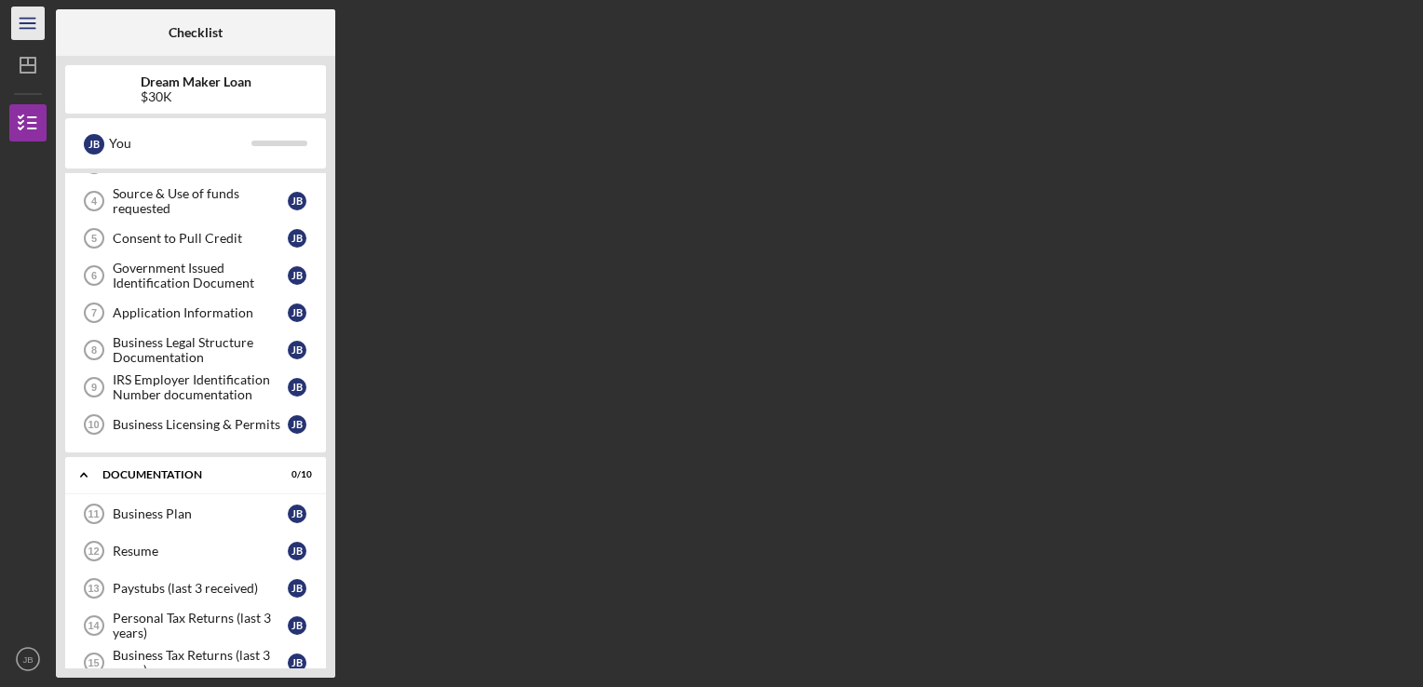
click at [31, 20] on icon "Icon/Menu" at bounding box center [28, 24] width 42 height 42
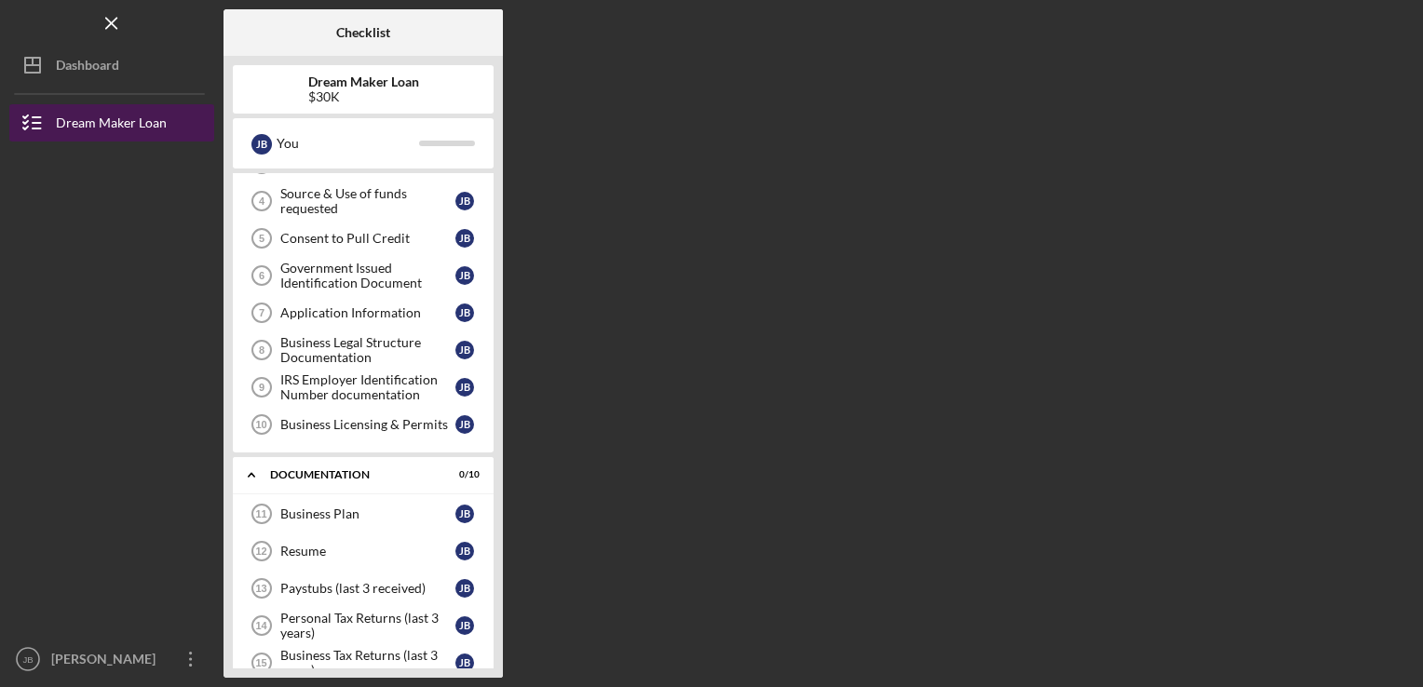
click at [67, 117] on div "Dream Maker Loan" at bounding box center [111, 125] width 111 height 42
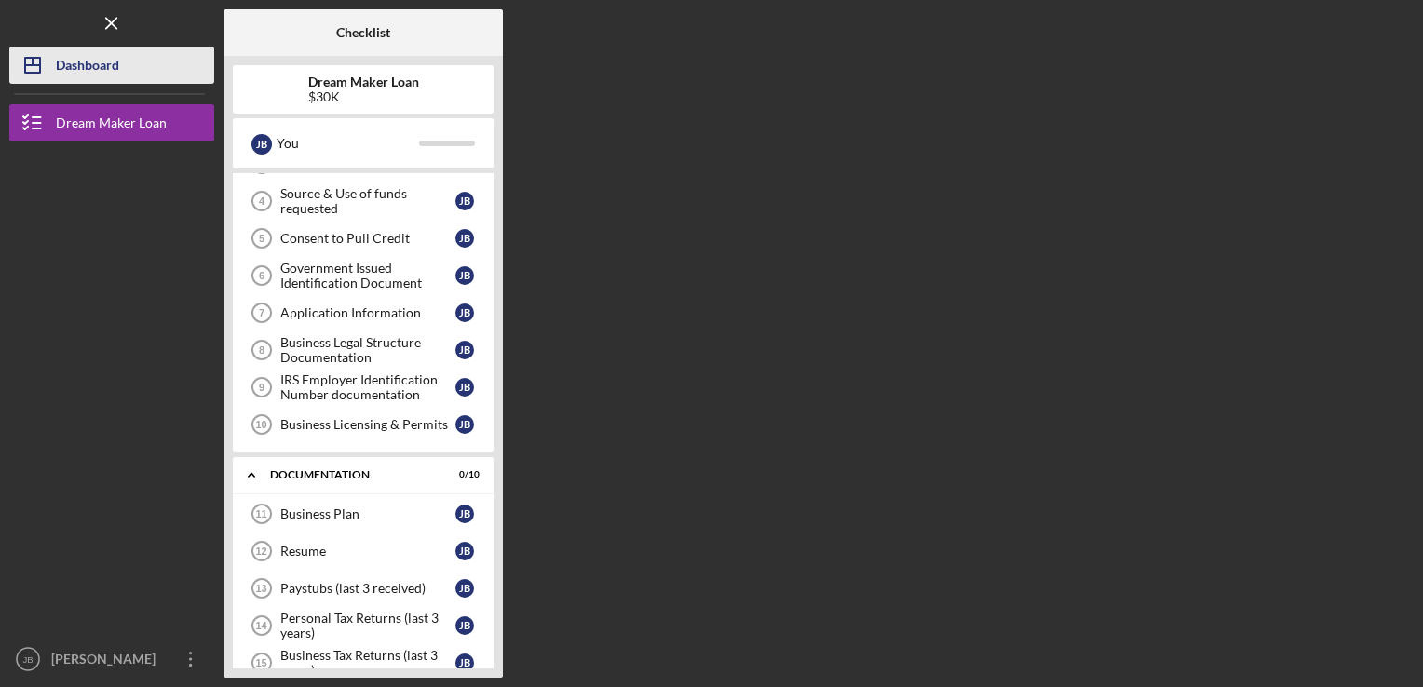
click at [60, 54] on div "Dashboard" at bounding box center [87, 68] width 63 height 42
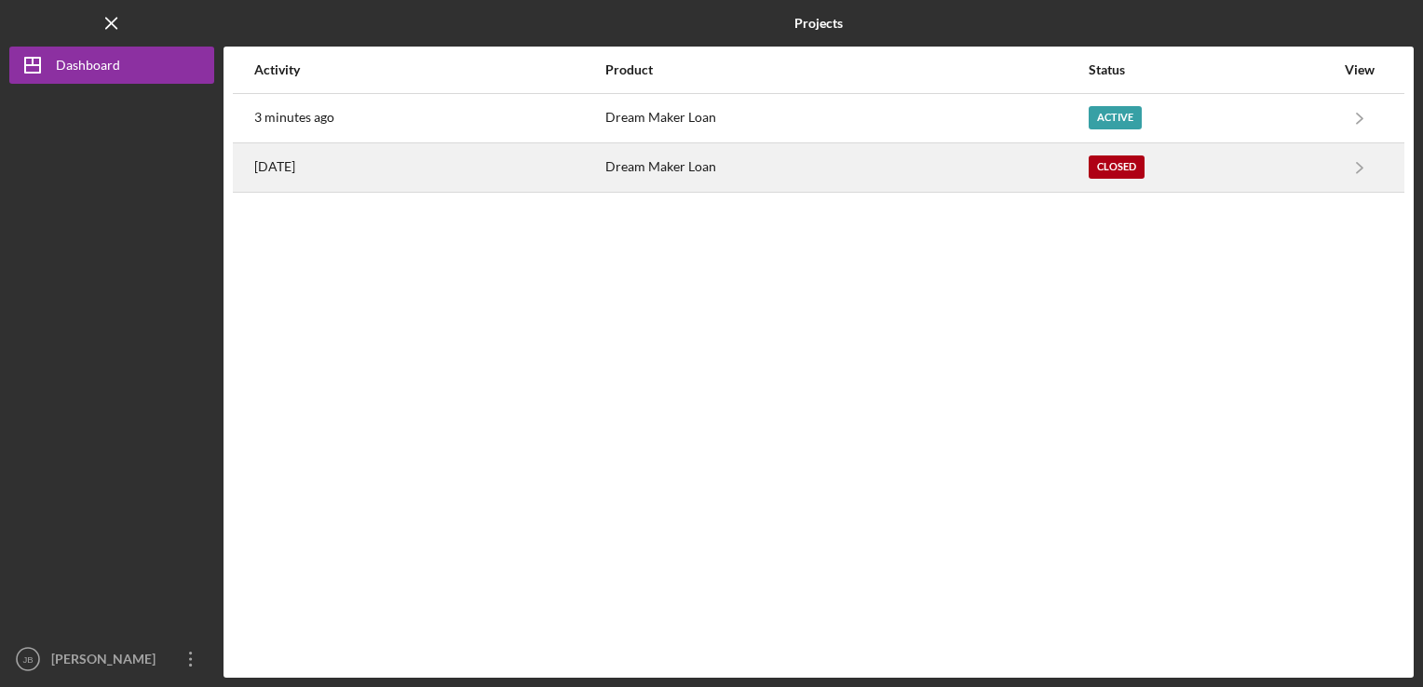
click at [1106, 176] on div "Closed" at bounding box center [1116, 166] width 56 height 23
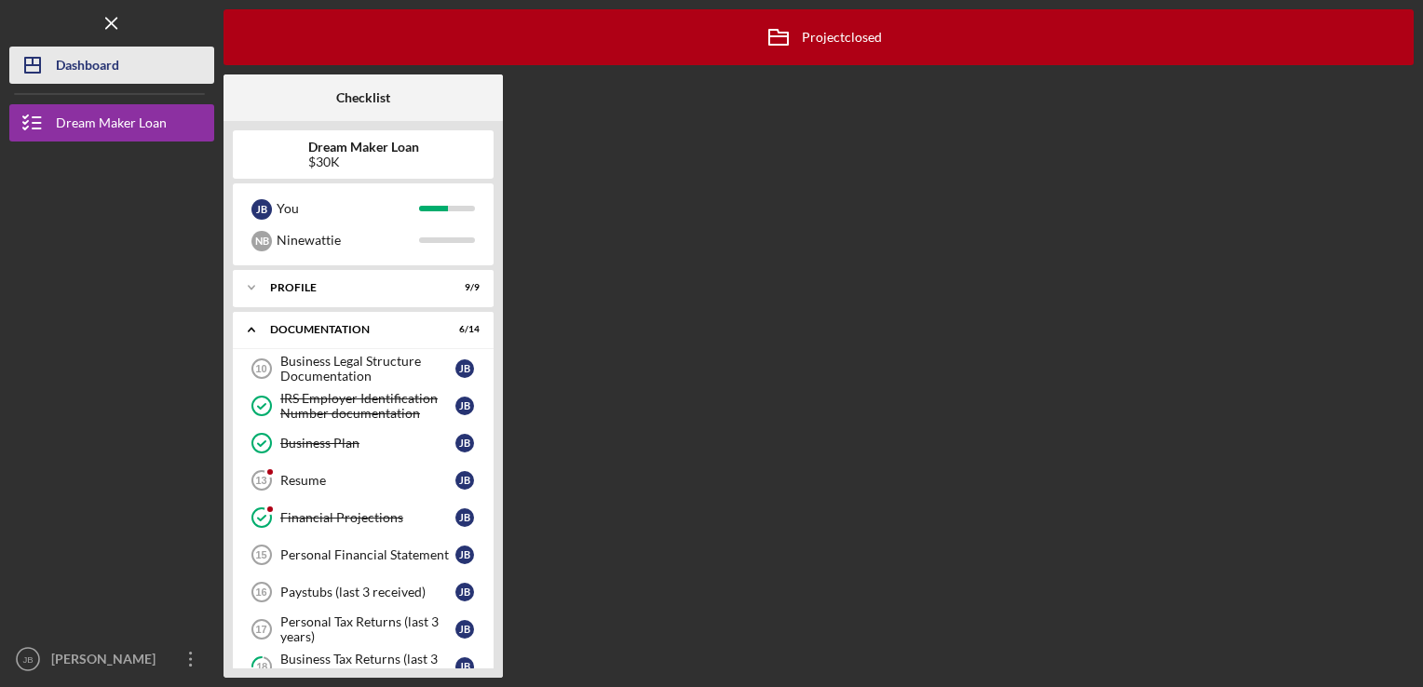
click at [85, 70] on div "Dashboard" at bounding box center [87, 68] width 63 height 42
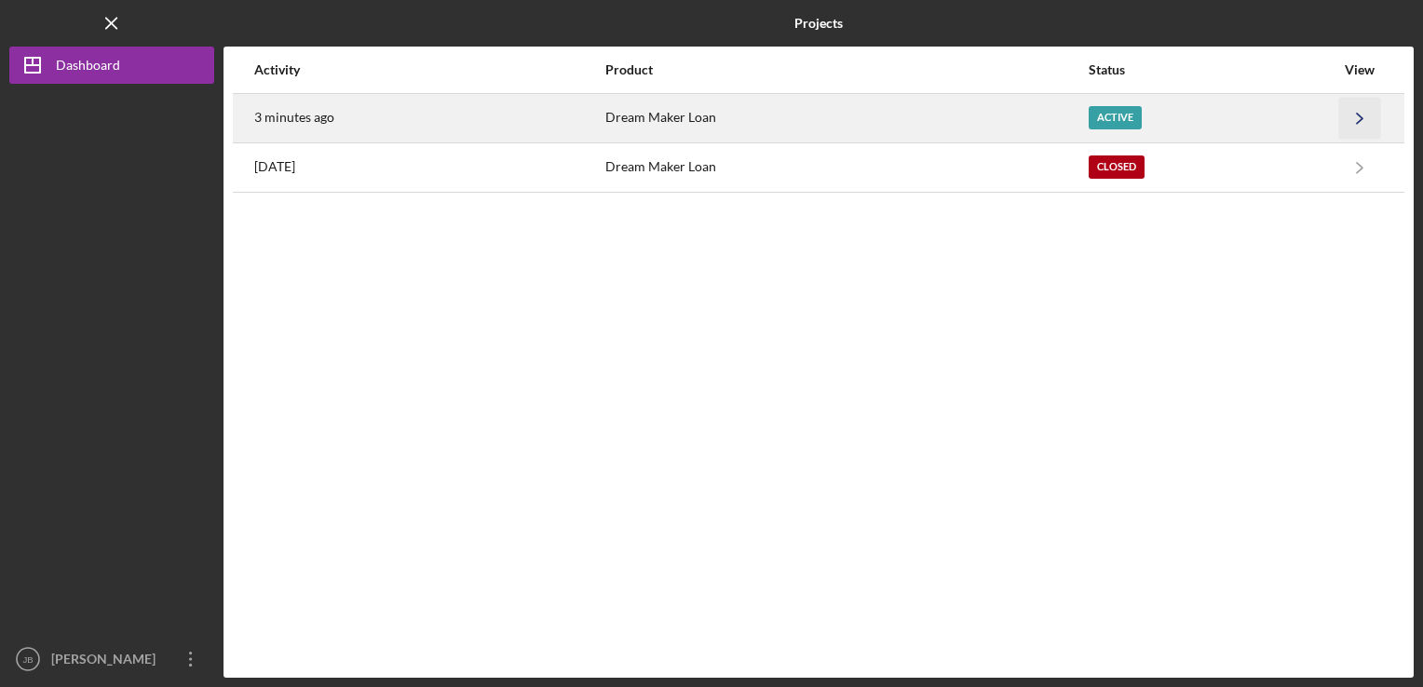
click at [1365, 117] on icon "Icon/Navigate" at bounding box center [1360, 118] width 42 height 42
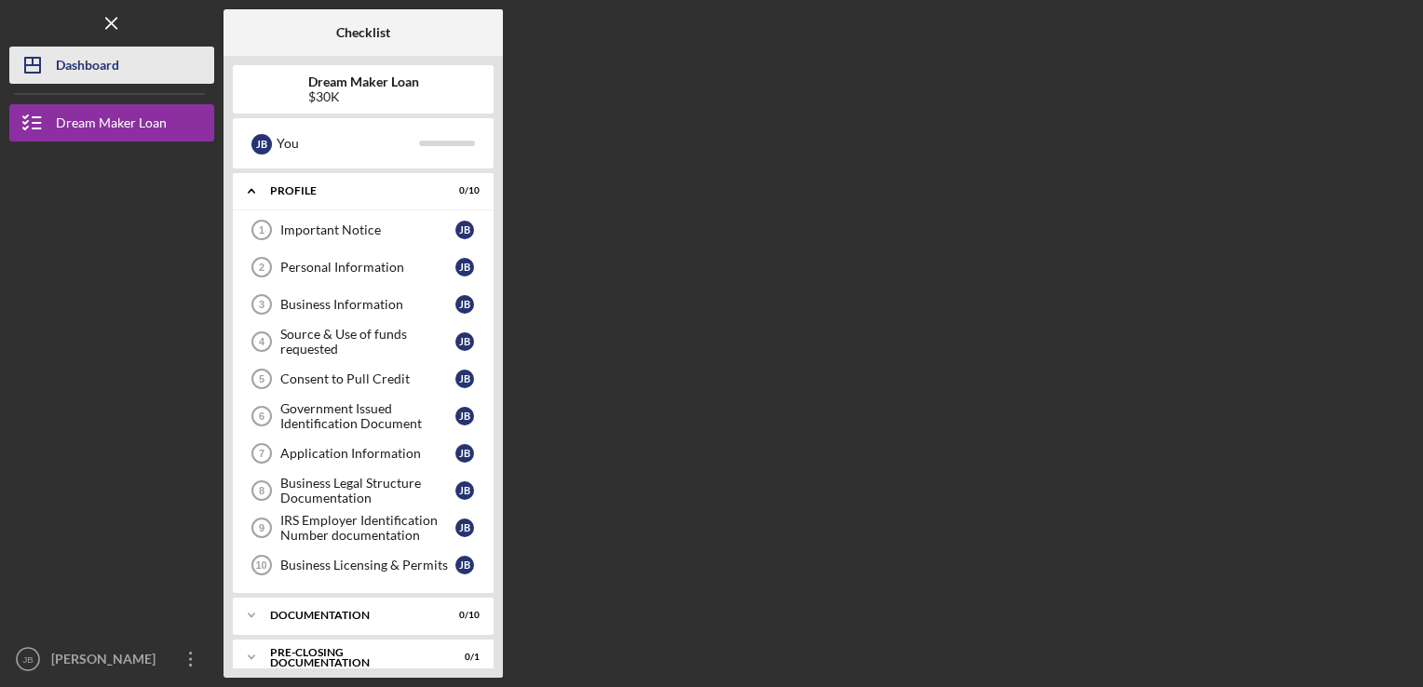
click at [70, 77] on div "Dashboard" at bounding box center [87, 68] width 63 height 42
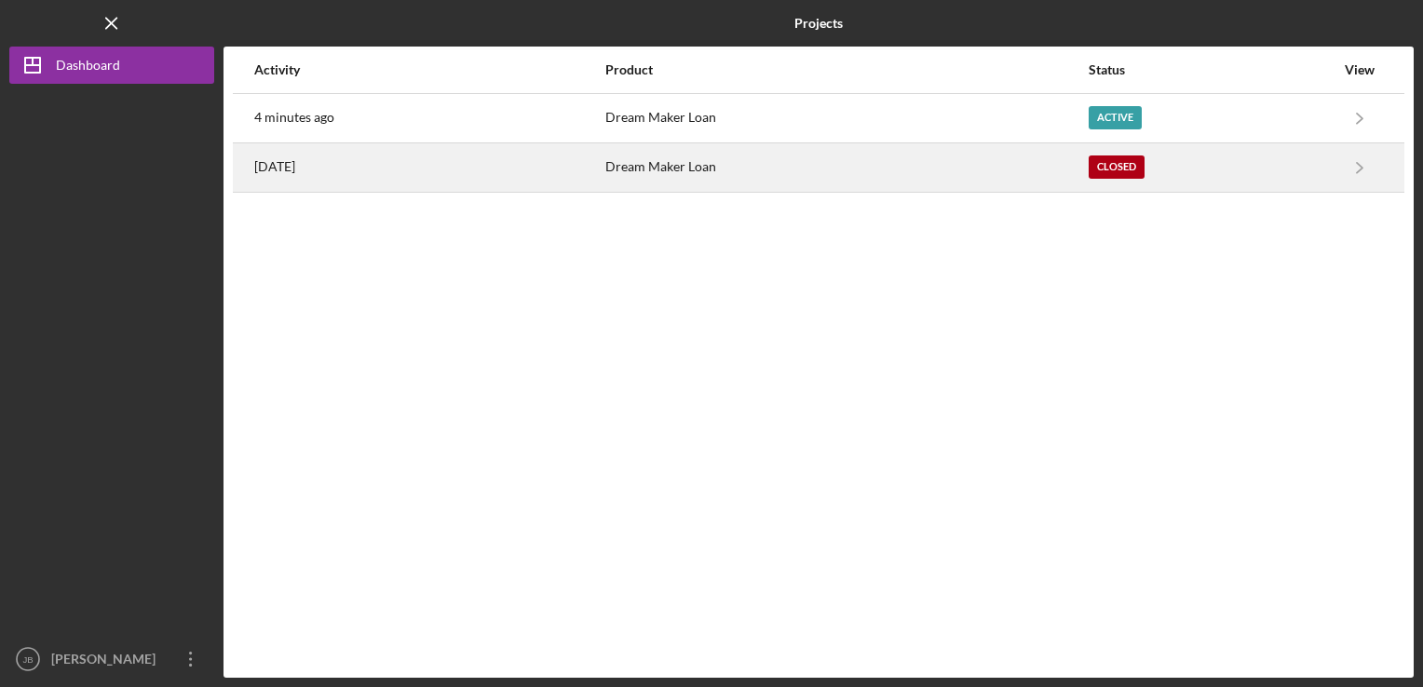
click at [1133, 177] on div "Closed" at bounding box center [1116, 166] width 56 height 23
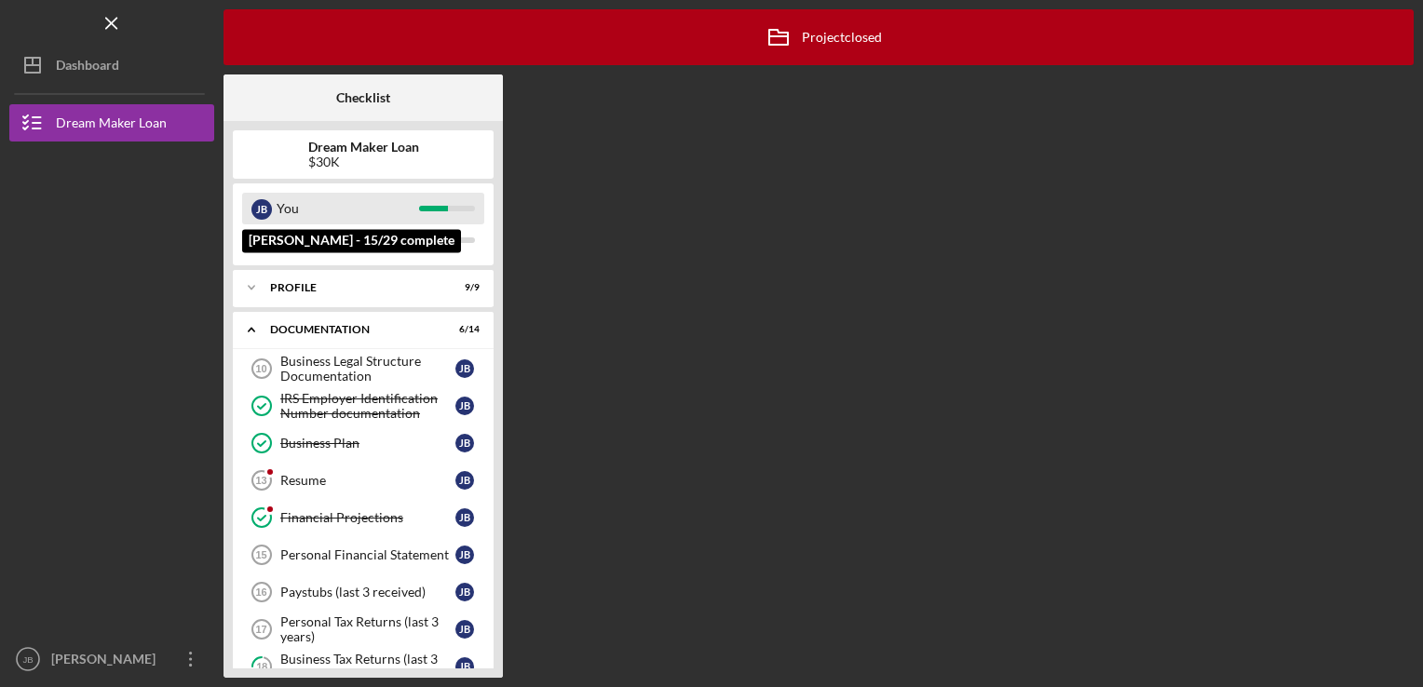
click at [260, 203] on div "[PERSON_NAME]" at bounding box center [261, 209] width 20 height 20
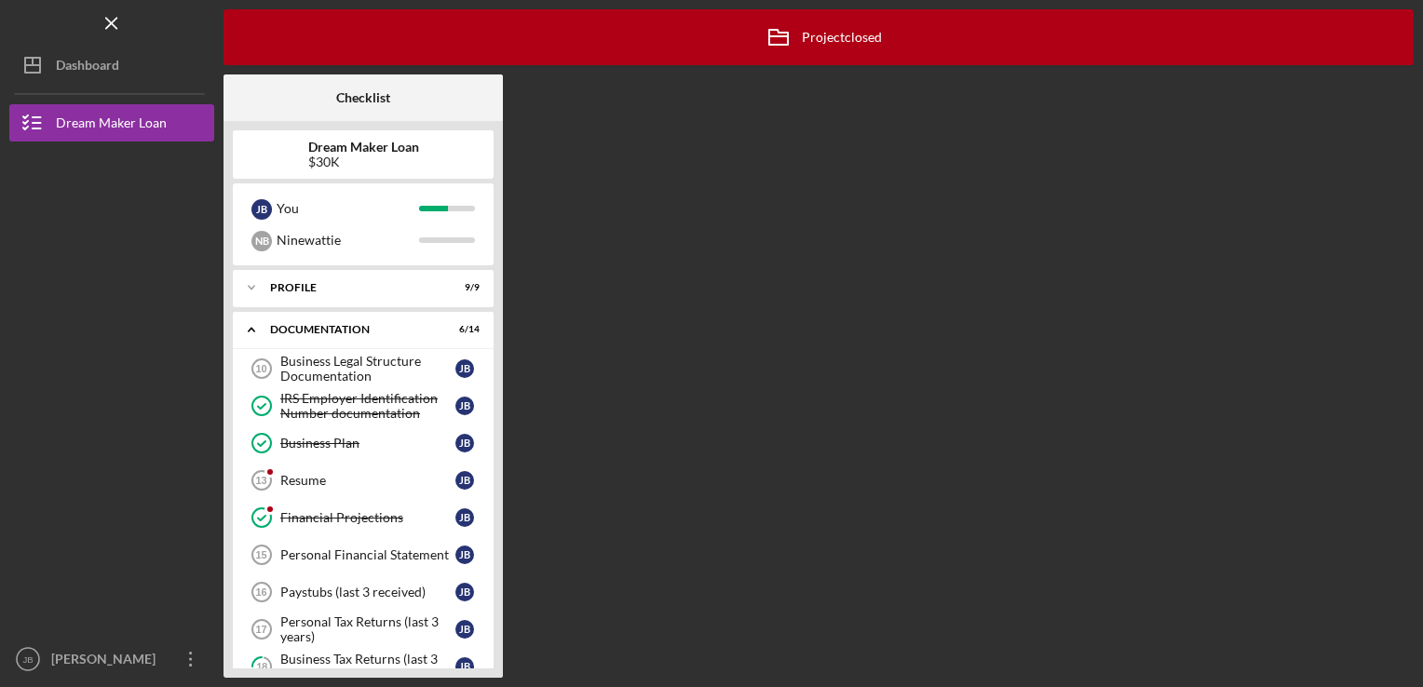
click at [591, 134] on div "Icon/Archived Project closed Icon/Info Checklist Dream Maker Loan $30K J B You …" at bounding box center [818, 343] width 1190 height 668
click at [79, 71] on div "Dashboard" at bounding box center [87, 68] width 63 height 42
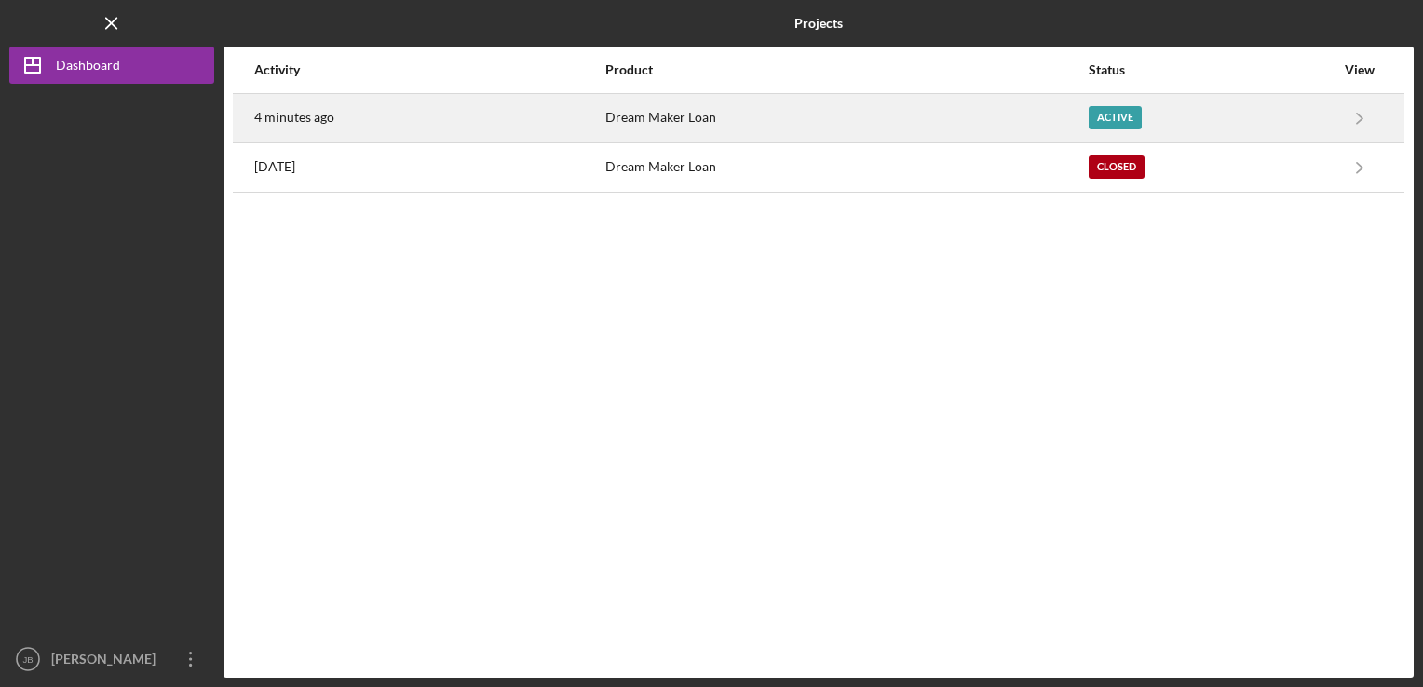
click at [1095, 115] on div "Active" at bounding box center [1114, 117] width 53 height 23
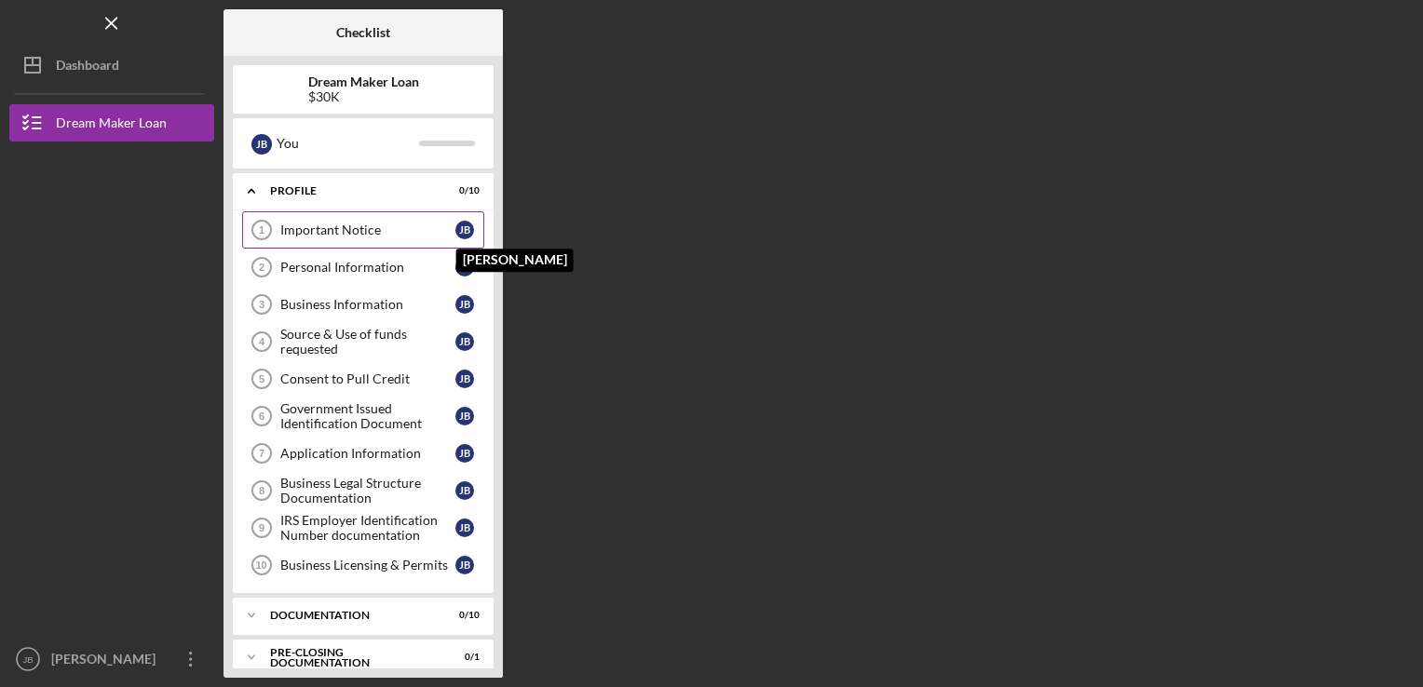
click at [468, 232] on div "[PERSON_NAME]" at bounding box center [464, 230] width 19 height 19
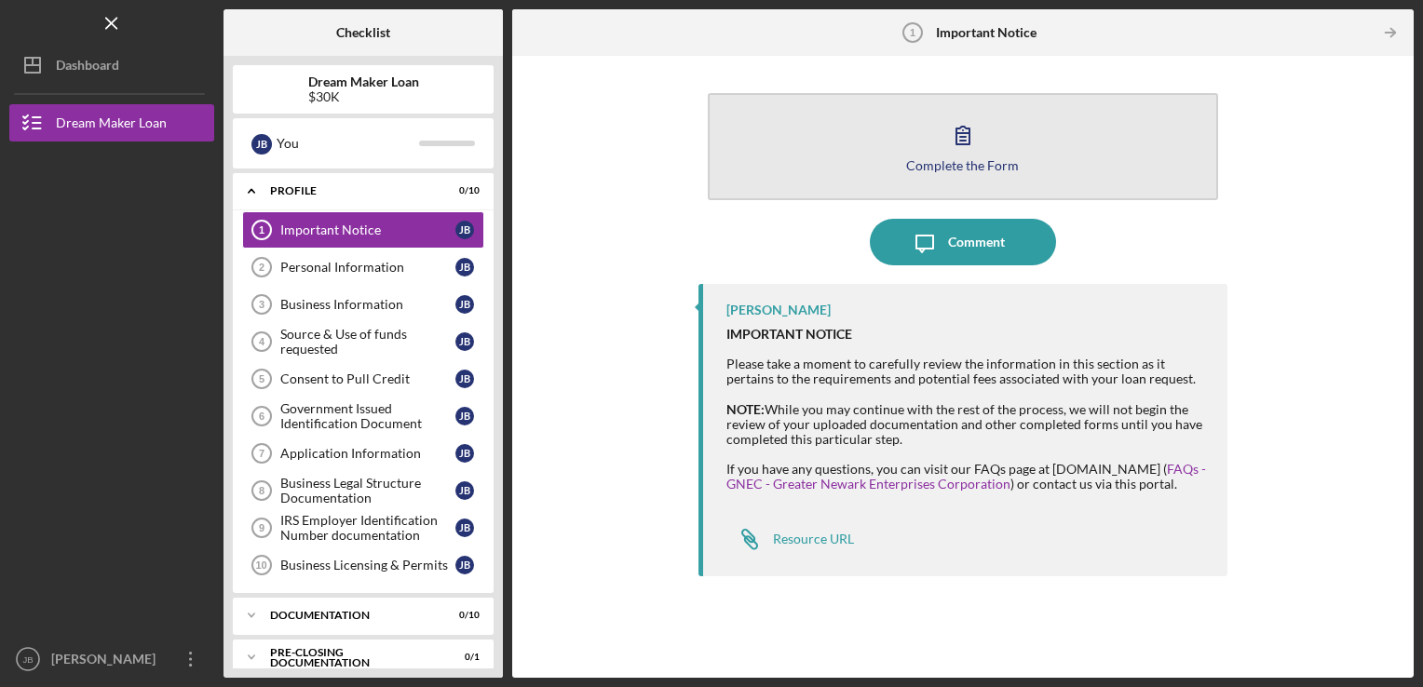
click at [968, 136] on icon "button" at bounding box center [962, 136] width 13 height 18
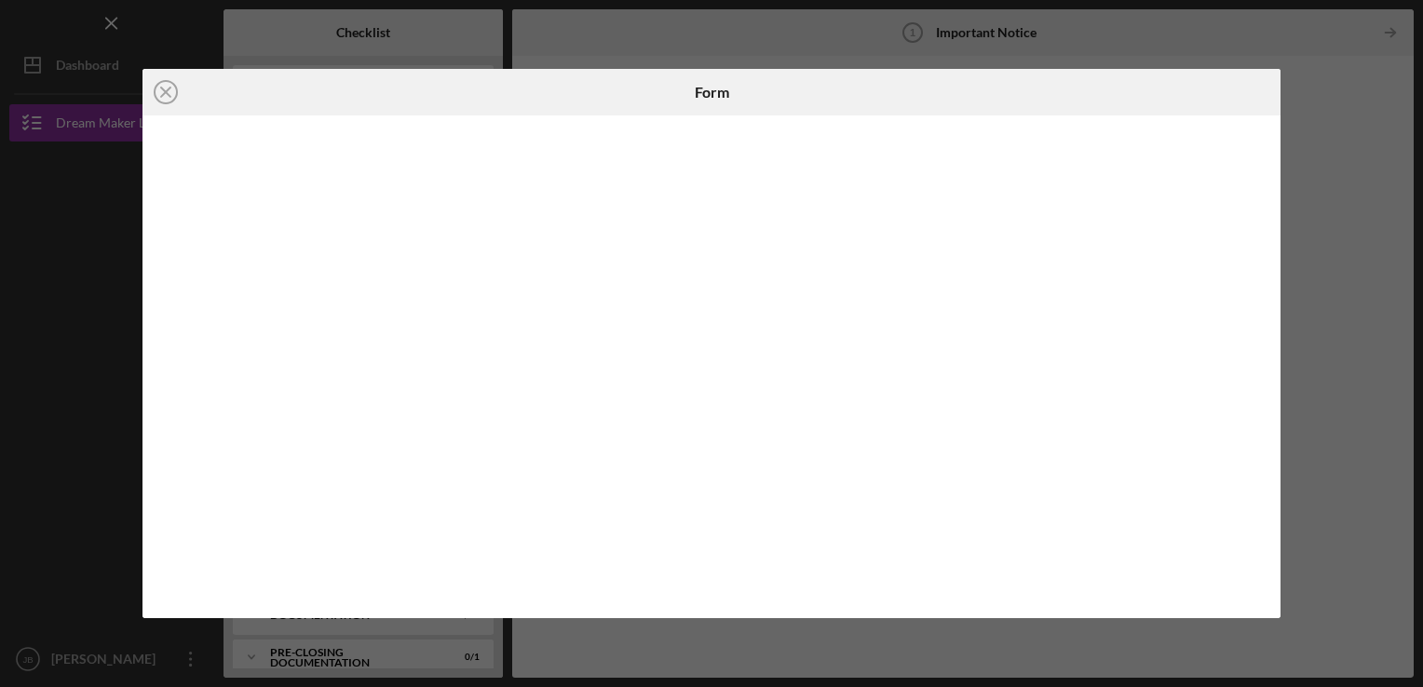
drag, startPoint x: 1274, startPoint y: 418, endPoint x: 1287, endPoint y: 462, distance: 45.7
click at [1287, 462] on div "Icon/Close Form" at bounding box center [711, 343] width 1423 height 687
click at [1378, 155] on div "Icon/Close Form" at bounding box center [711, 343] width 1423 height 687
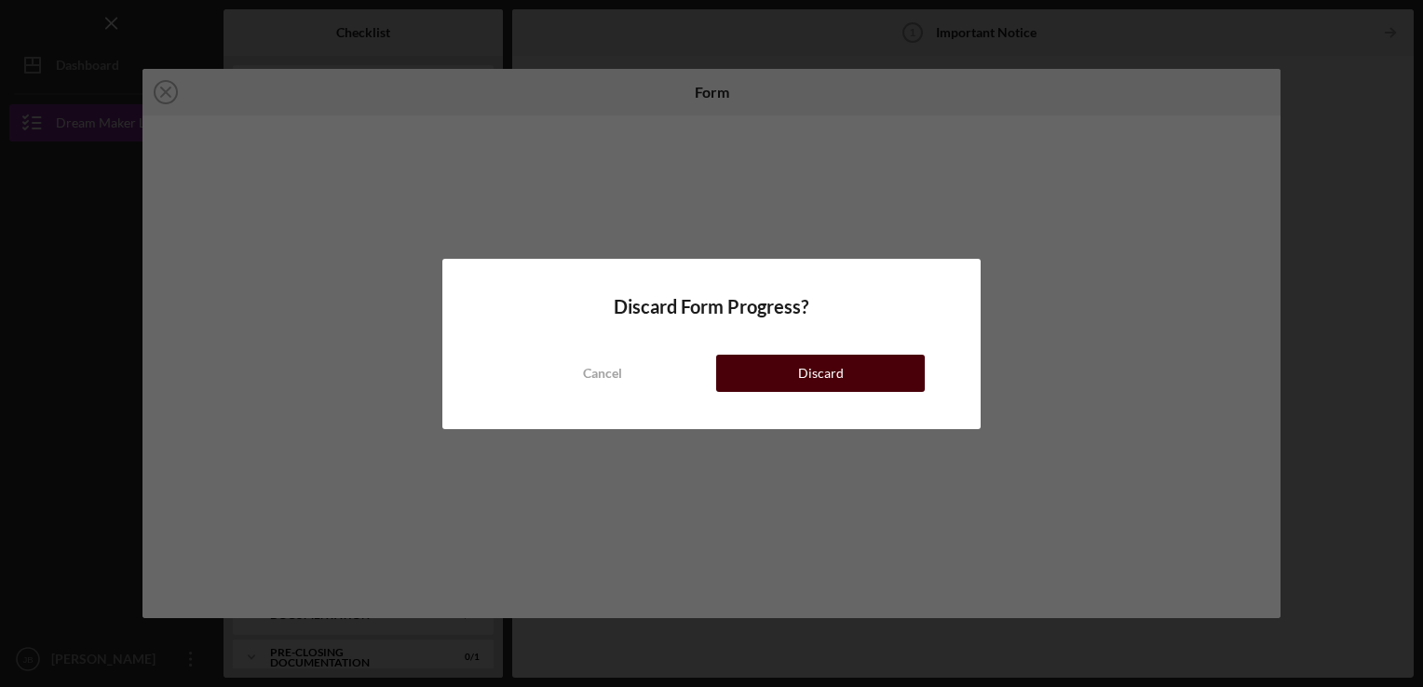
click at [788, 364] on button "Discard" at bounding box center [820, 373] width 209 height 37
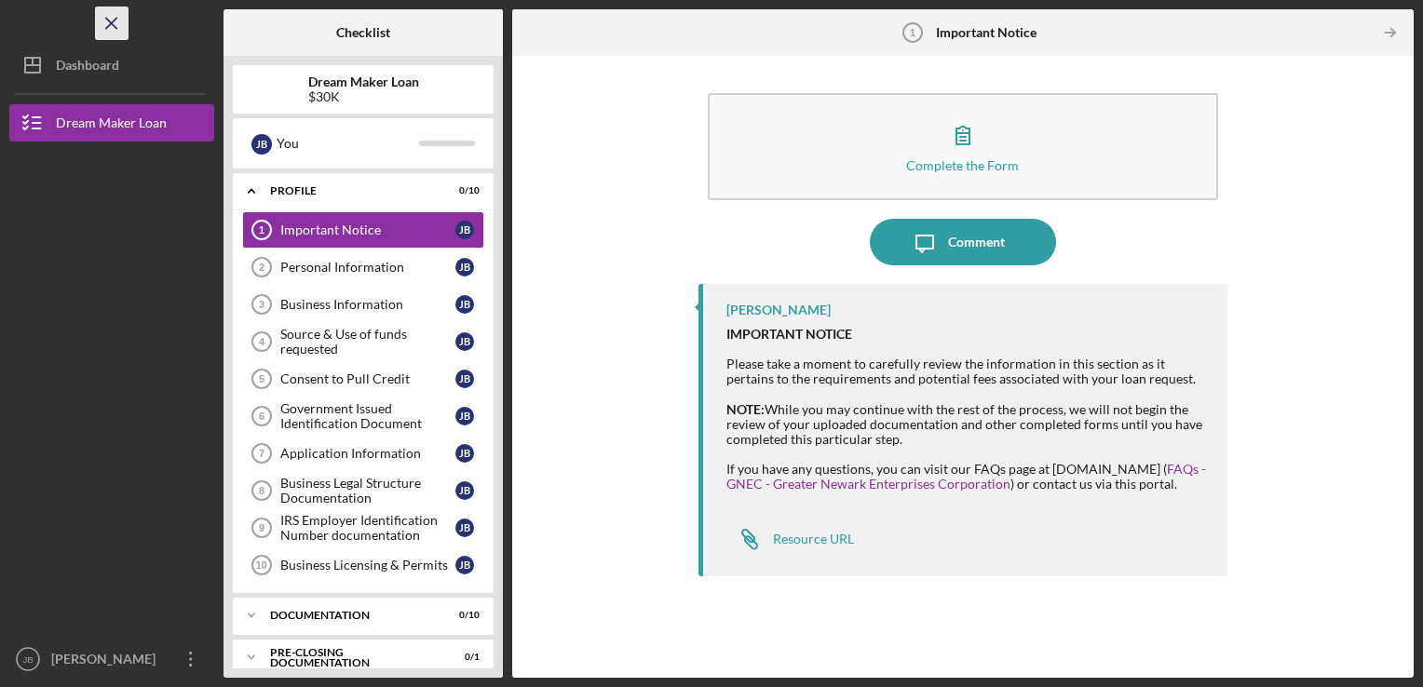
click at [107, 18] on line "button" at bounding box center [111, 23] width 10 height 10
